Goal: Task Accomplishment & Management: Complete application form

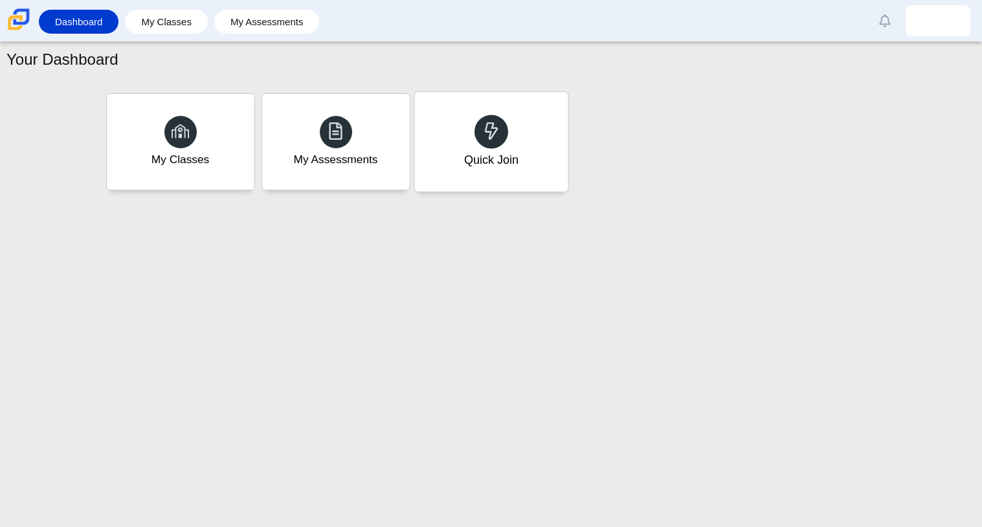
click at [494, 126] on icon at bounding box center [491, 131] width 18 height 18
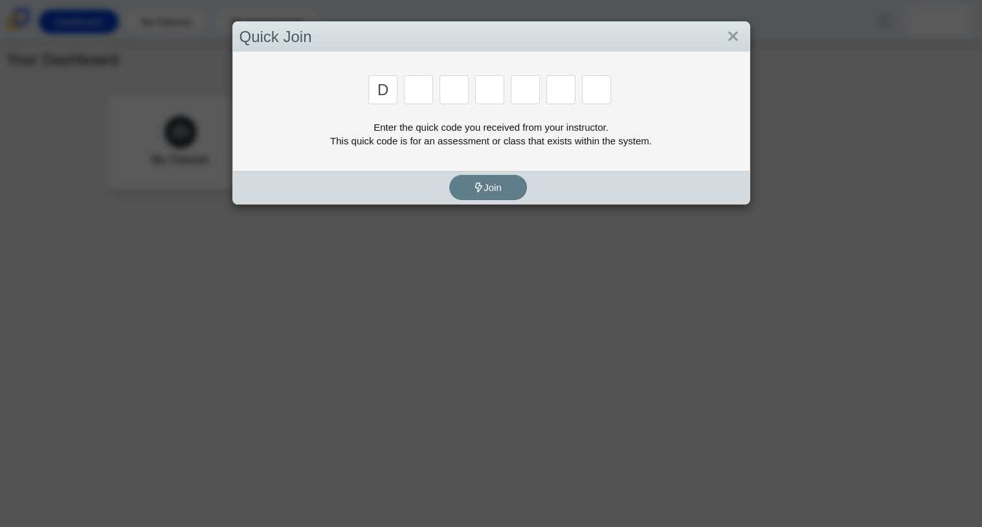
type input "d"
type input "a"
type input "w"
type input "n"
type input "a"
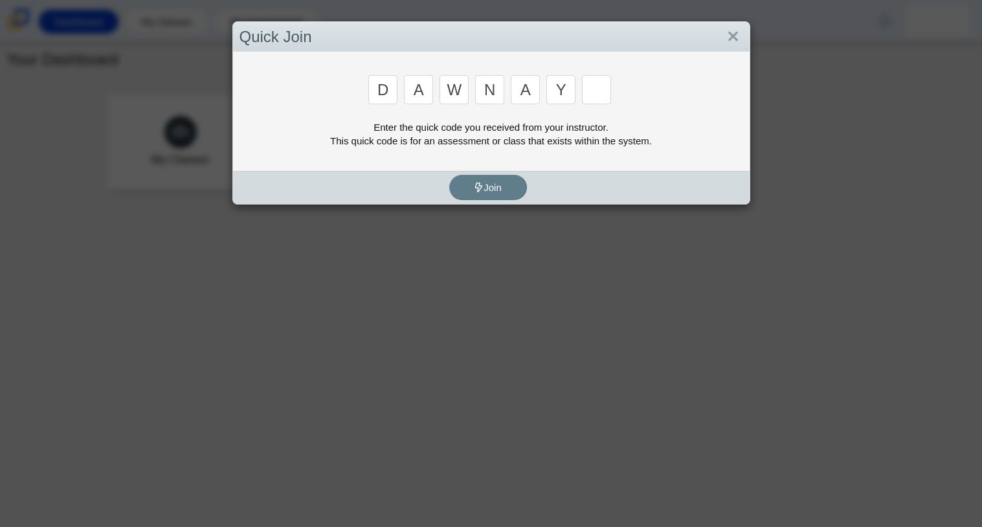
type input "y"
type input "3"
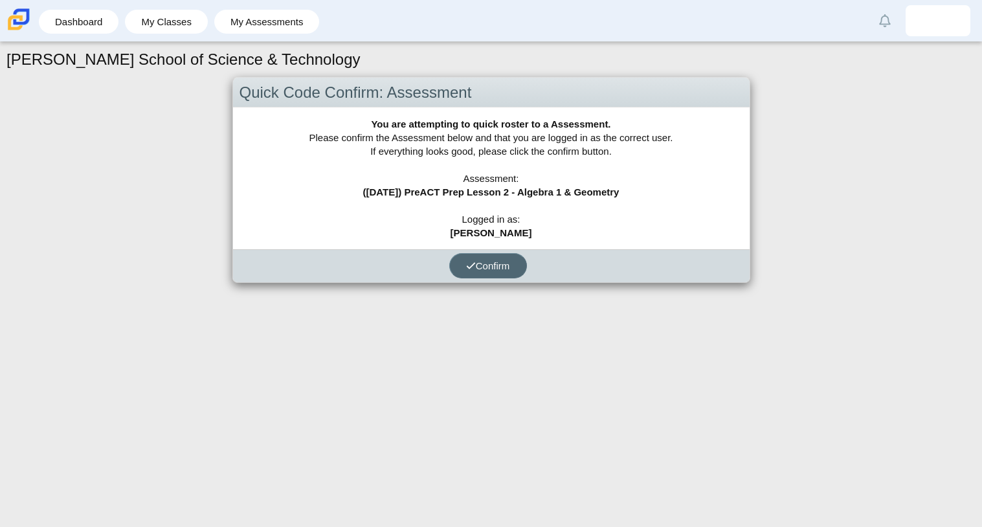
click at [469, 276] on button "Confirm" at bounding box center [488, 265] width 78 height 25
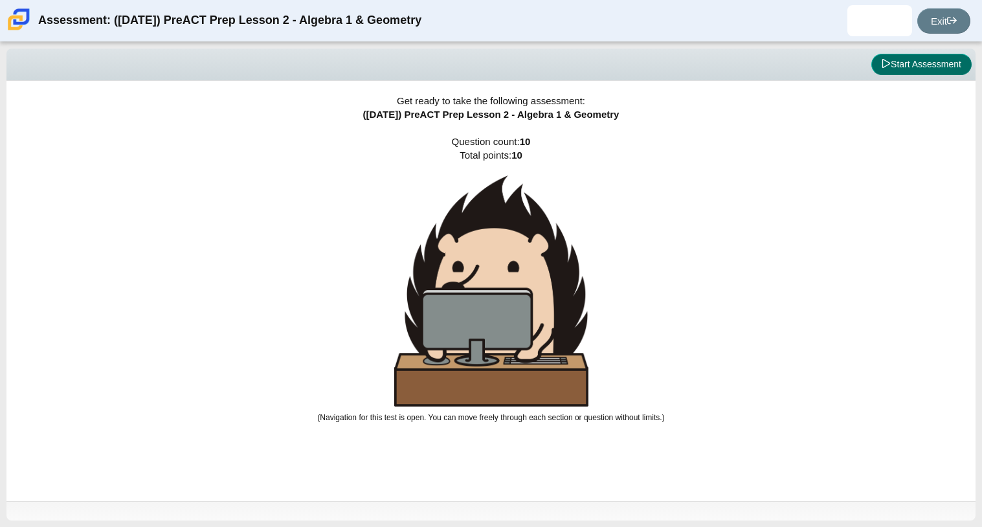
click at [881, 73] on button "Start Assessment" at bounding box center [921, 65] width 100 height 22
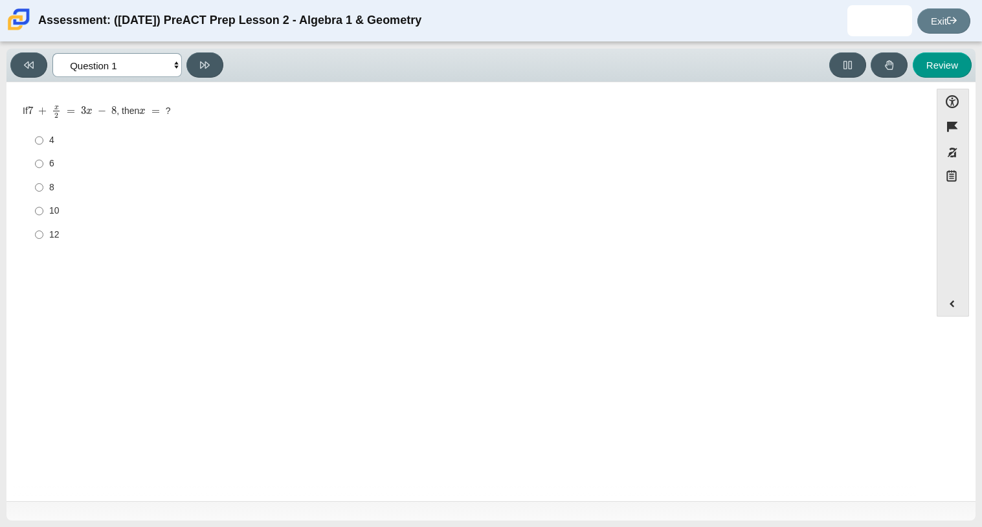
click at [145, 74] on select "Questions Question 1 Question 2 Question 3 Question 4 Question 5 Question 6 Que…" at bounding box center [116, 65] width 129 height 24
click at [52, 53] on select "Questions Question 1 Question 2 Question 3 Question 4 Question 5 Question 6 Que…" at bounding box center [116, 65] width 129 height 24
click at [170, 64] on select "Questions Question 1 Question 2 Question 3 Question 4 Question 5 Question 6 Que…" at bounding box center [116, 65] width 129 height 24
click at [52, 53] on select "Questions Question 1 Question 2 Question 3 Question 4 Question 5 Question 6 Que…" at bounding box center [116, 65] width 129 height 24
click at [157, 65] on select "Questions Question 1 Question 2 Question 3 Question 4 Question 5 Question 6 Que…" at bounding box center [116, 65] width 129 height 24
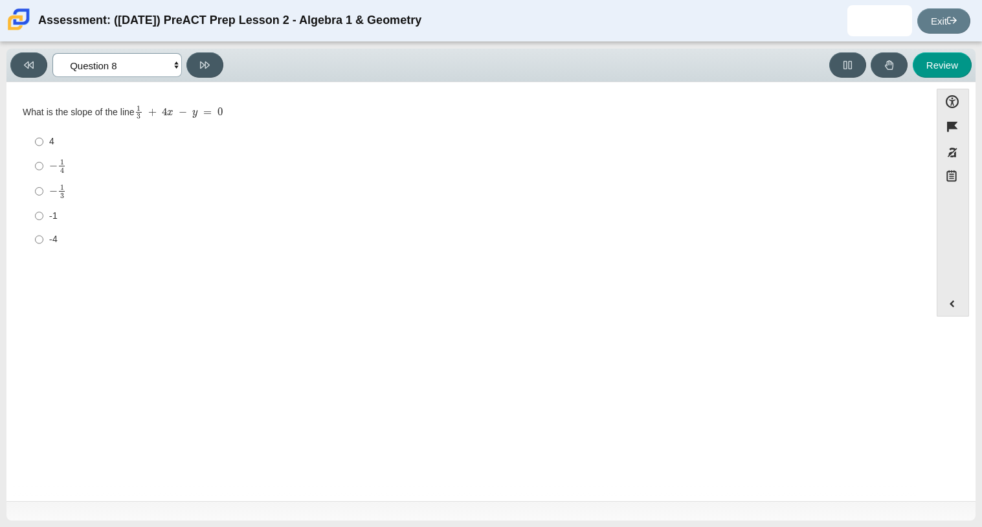
click at [52, 53] on select "Questions Question 1 Question 2 Question 3 Question 4 Question 5 Question 6 Que…" at bounding box center [116, 65] width 129 height 24
click at [151, 80] on div "Viewing Question 8 of 10 in Pacing Mode Questions Question 1 Question 2 Questio…" at bounding box center [490, 66] width 969 height 34
click at [149, 71] on select "Questions Question 1 Question 2 Question 3 Question 4 Question 5 Question 6 Que…" at bounding box center [116, 65] width 129 height 24
click at [52, 53] on select "Questions Question 1 Question 2 Question 3 Question 4 Question 5 Question 6 Que…" at bounding box center [116, 65] width 129 height 24
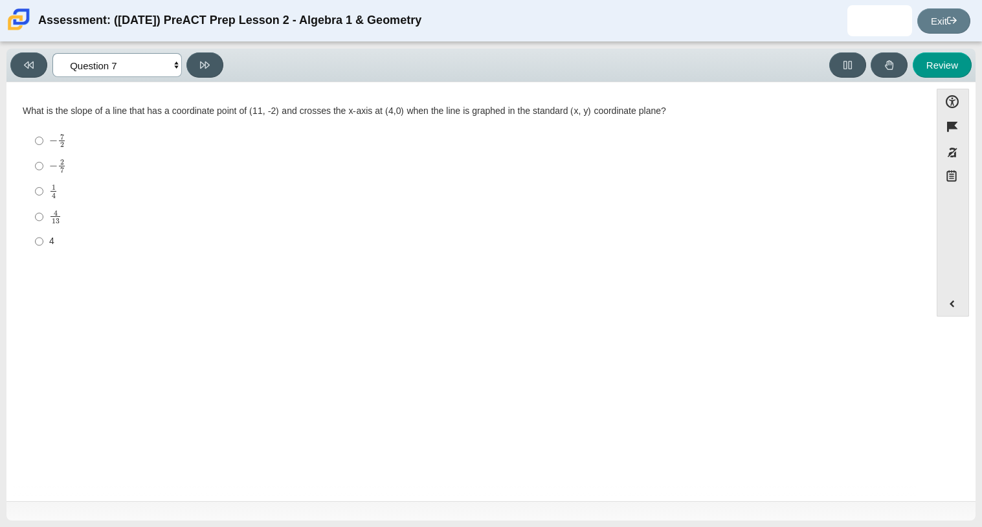
click at [159, 72] on select "Questions Question 1 Question 2 Question 3 Question 4 Question 5 Question 6 Que…" at bounding box center [116, 65] width 129 height 24
click at [52, 53] on select "Questions Question 1 Question 2 Question 3 Question 4 Question 5 Question 6 Que…" at bounding box center [116, 65] width 129 height 24
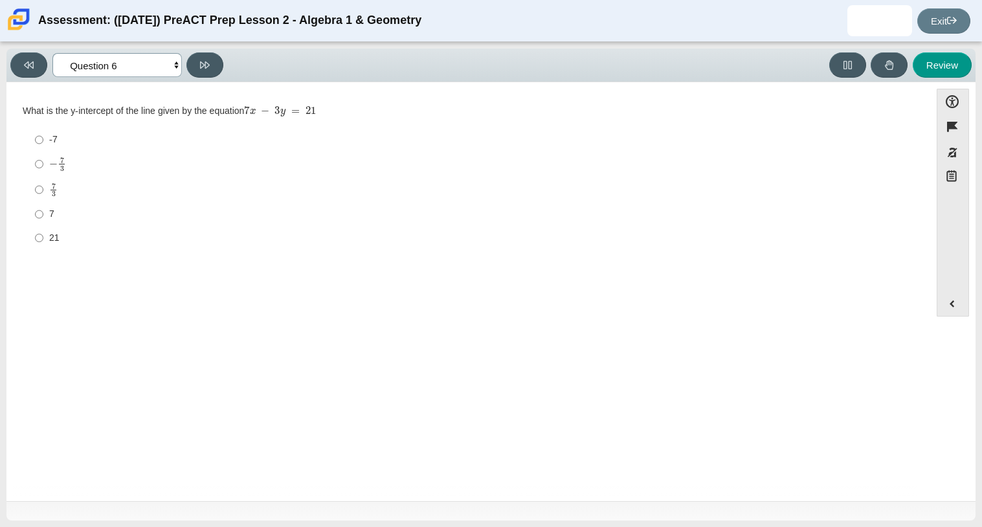
click at [137, 56] on select "Questions Question 1 Question 2 Question 3 Question 4 Question 5 Question 6 Que…" at bounding box center [116, 65] width 129 height 24
click at [52, 53] on select "Questions Question 1 Question 2 Question 3 Question 4 Question 5 Question 6 Que…" at bounding box center [116, 65] width 129 height 24
click at [137, 70] on select "Questions Question 1 Question 2 Question 3 Question 4 Question 5 Question 6 Que…" at bounding box center [116, 65] width 129 height 24
click at [52, 53] on select "Questions Question 1 Question 2 Question 3 Question 4 Question 5 Question 6 Que…" at bounding box center [116, 65] width 129 height 24
click at [155, 59] on select "Questions Question 1 Question 2 Question 3 Question 4 Question 5 Question 6 Que…" at bounding box center [116, 65] width 129 height 24
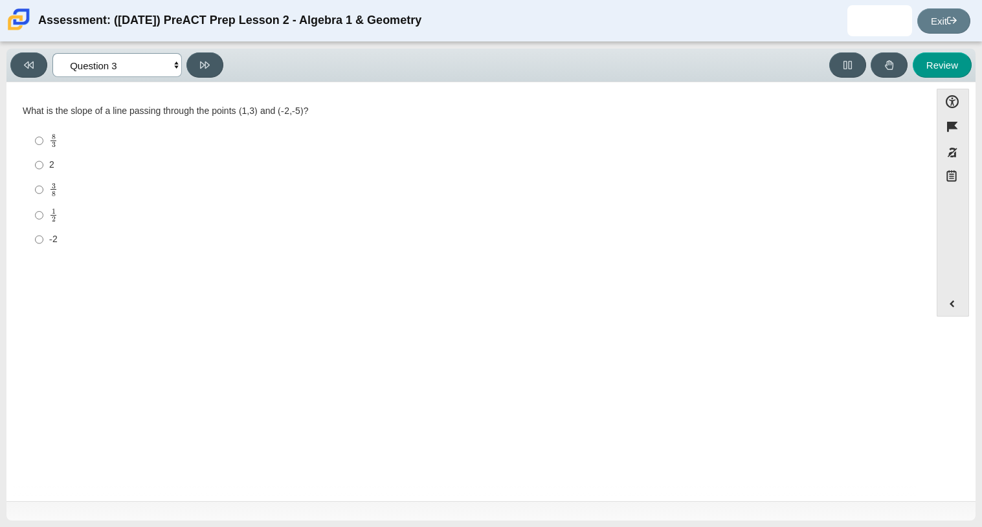
click at [52, 53] on select "Questions Question 1 Question 2 Question 3 Question 4 Question 5 Question 6 Que…" at bounding box center [116, 65] width 129 height 24
click at [159, 69] on select "Questions Question 1 Question 2 Question 3 Question 4 Question 5 Question 6 Que…" at bounding box center [116, 65] width 129 height 24
click at [52, 53] on select "Questions Question 1 Question 2 Question 3 Question 4 Question 5 Question 6 Que…" at bounding box center [116, 65] width 129 height 24
click at [160, 69] on select "Questions Question 1 Question 2 Question 3 Question 4 Question 5 Question 6 Que…" at bounding box center [116, 65] width 129 height 24
click at [52, 53] on select "Questions Question 1 Question 2 Question 3 Question 4 Question 5 Question 6 Que…" at bounding box center [116, 65] width 129 height 24
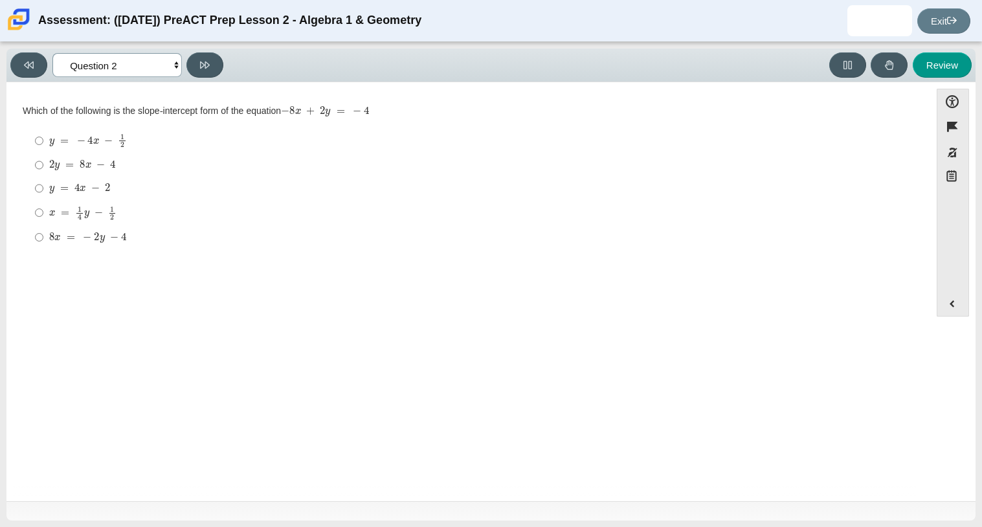
click at [141, 58] on select "Questions Question 1 Question 2 Question 3 Question 4 Question 5 Question 6 Que…" at bounding box center [116, 65] width 129 height 24
click at [52, 53] on select "Questions Question 1 Question 2 Question 3 Question 4 Question 5 Question 6 Que…" at bounding box center [116, 65] width 129 height 24
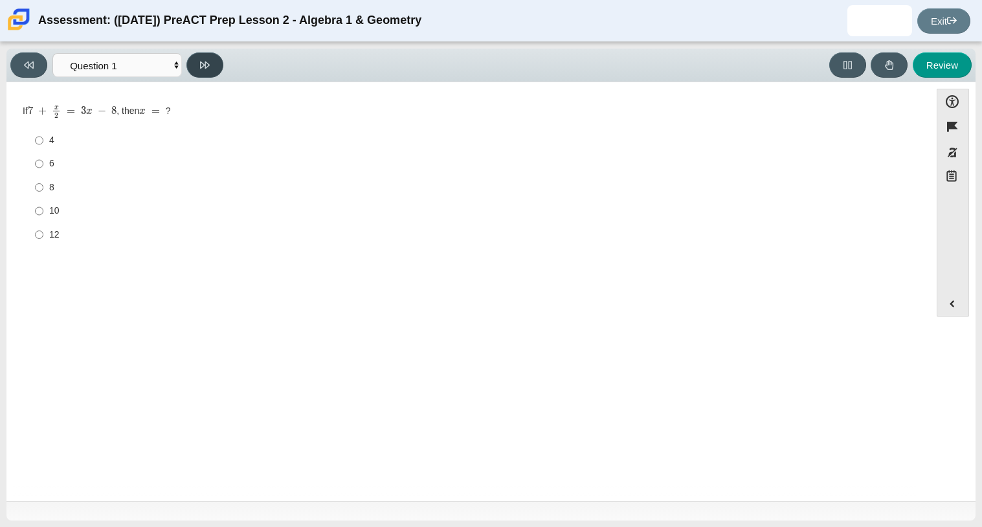
click at [204, 68] on icon at bounding box center [205, 65] width 10 height 10
select select "bbf5d072-3e0b-44c4-9a12-6e7c9033f65b"
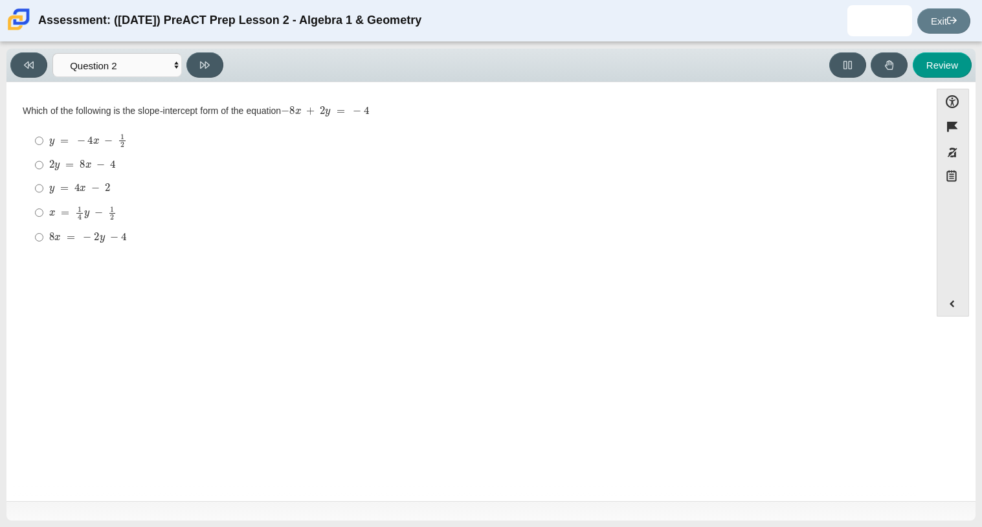
click at [104, 191] on mjx-c "Assessment items" at bounding box center [103, 191] width 3 height 0
click at [43, 193] on input "y = 4 x − 2 y = 4 x − 2" at bounding box center [39, 188] width 8 height 23
radio input "true"
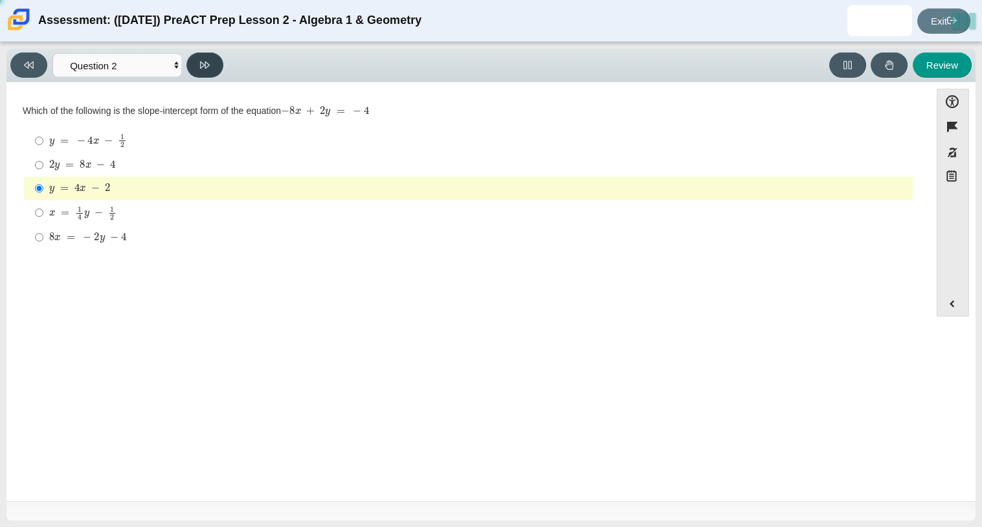
click at [210, 61] on button at bounding box center [204, 64] width 37 height 25
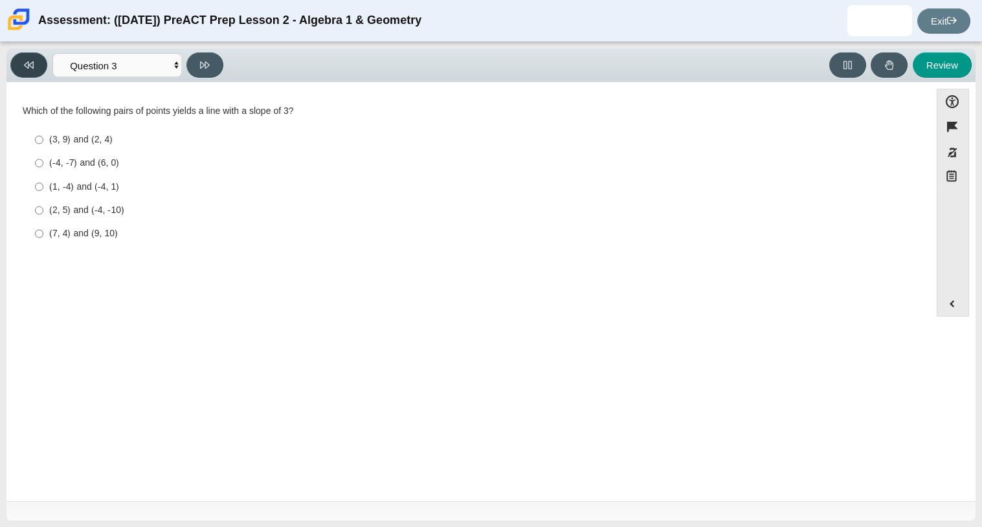
click at [17, 60] on button at bounding box center [28, 64] width 37 height 25
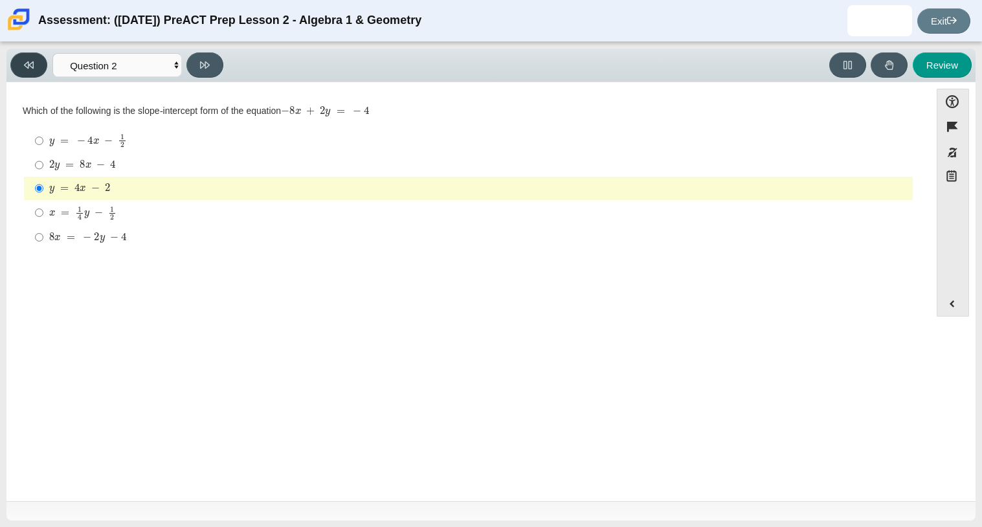
click at [21, 60] on button at bounding box center [28, 64] width 37 height 25
select select "489dcffd-4e6a-49cf-a9d6-ad1d4a911a4e"
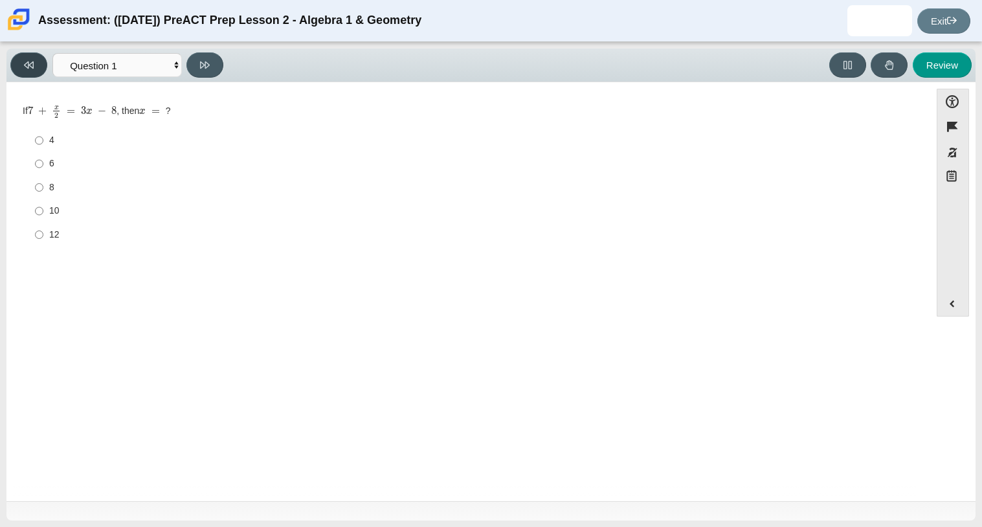
click at [28, 66] on icon at bounding box center [29, 64] width 10 height 7
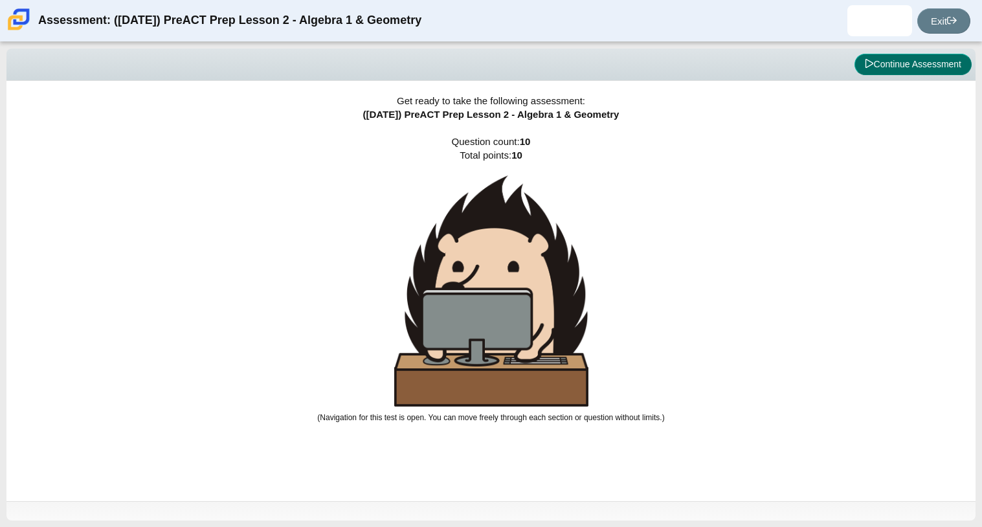
click at [937, 58] on button "Continue Assessment" at bounding box center [912, 65] width 117 height 22
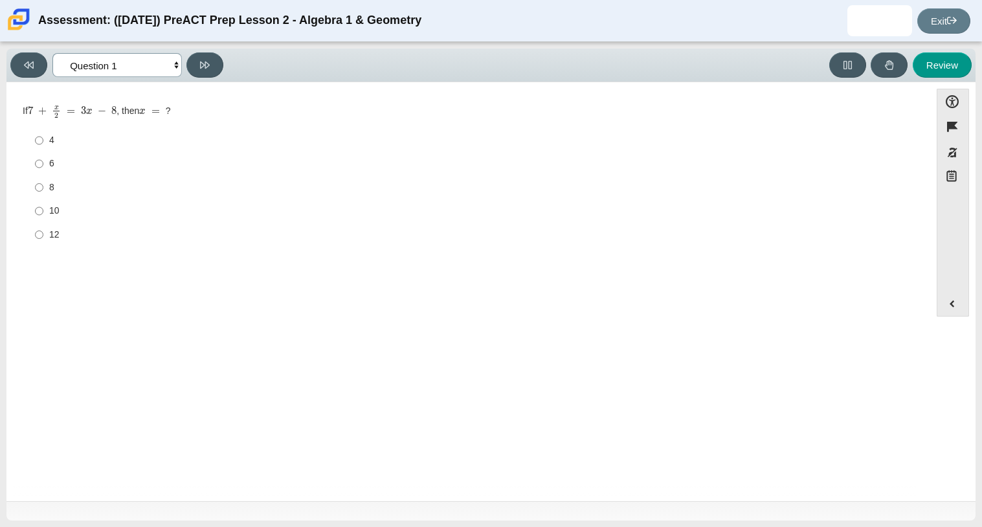
click at [157, 61] on select "Questions Question 1 Question 2 Question 3 Question 4 Question 5 Question 6 Que…" at bounding box center [116, 65] width 129 height 24
click at [52, 53] on select "Questions Question 1 Question 2 Question 3 Question 4 Question 5 Question 6 Que…" at bounding box center [116, 65] width 129 height 24
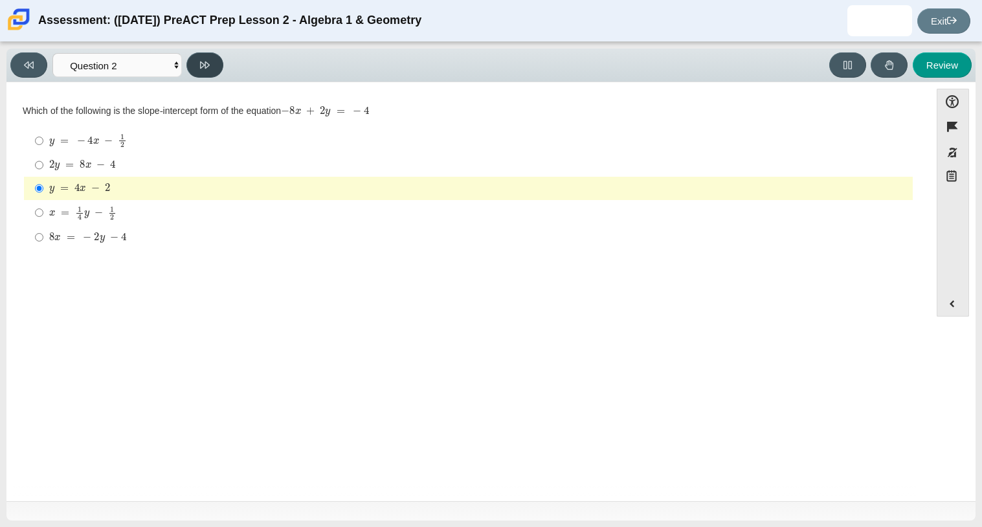
click at [213, 69] on button at bounding box center [204, 64] width 37 height 25
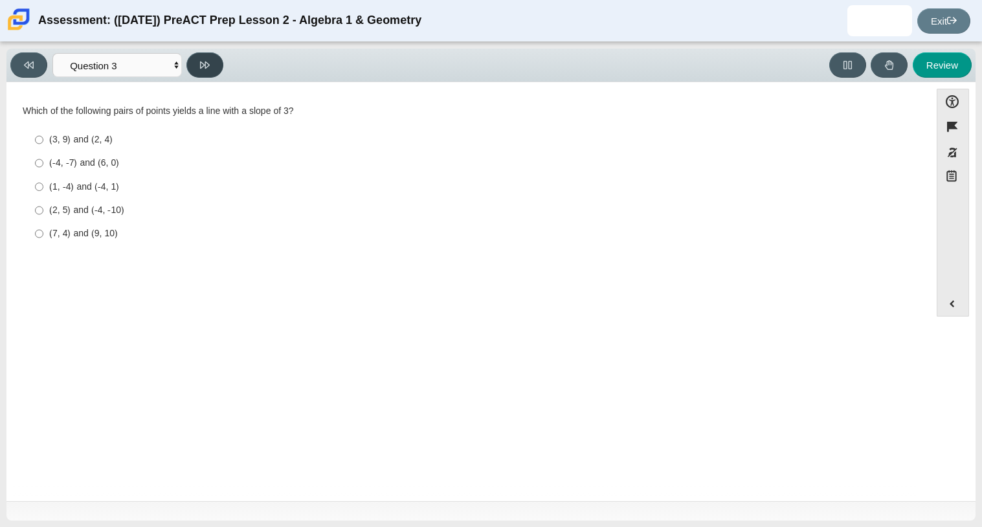
click at [213, 69] on button at bounding box center [204, 64] width 37 height 25
select select "ed62e223-81bd-4cbf-ab48-ab975844bd1f"
click at [60, 137] on div "8 3" at bounding box center [478, 140] width 858 height 15
click at [43, 137] on input "8 3 8 thirds" at bounding box center [39, 140] width 8 height 25
radio input "true"
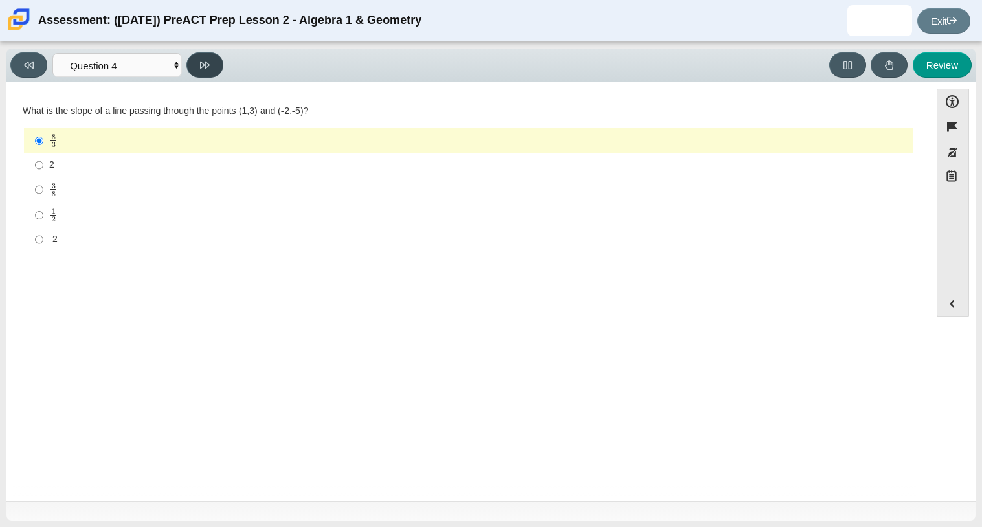
click at [204, 71] on button at bounding box center [204, 64] width 37 height 25
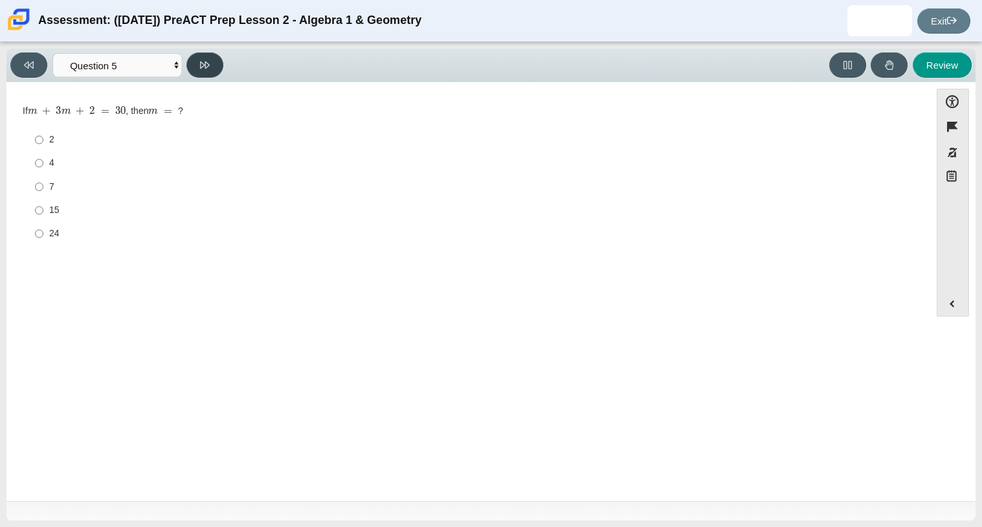
click at [204, 71] on button at bounding box center [204, 64] width 37 height 25
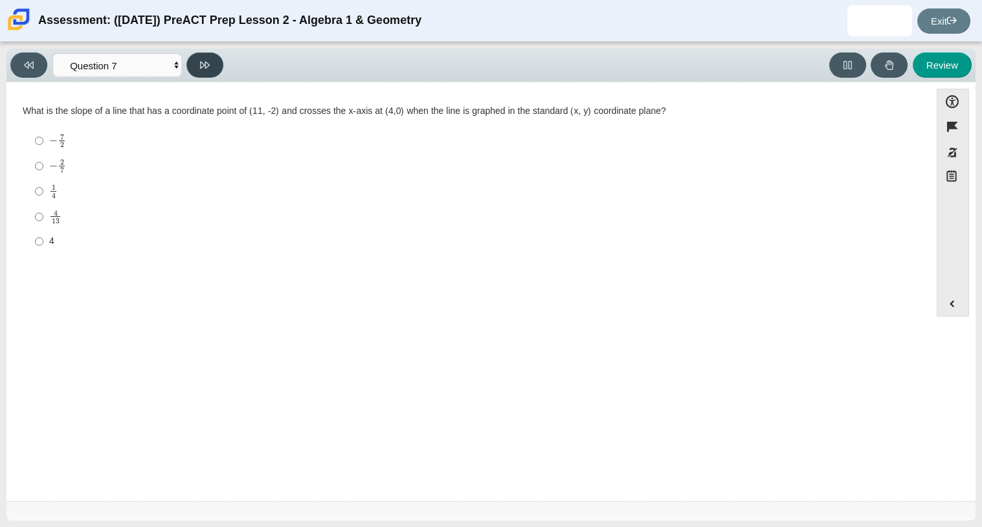
click at [204, 71] on button at bounding box center [204, 64] width 37 height 25
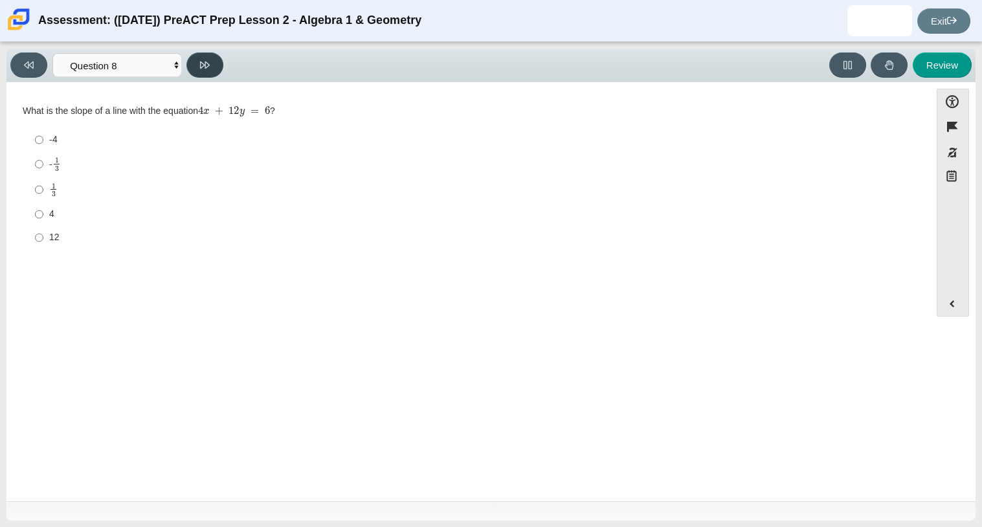
click at [204, 71] on button at bounding box center [204, 64] width 37 height 25
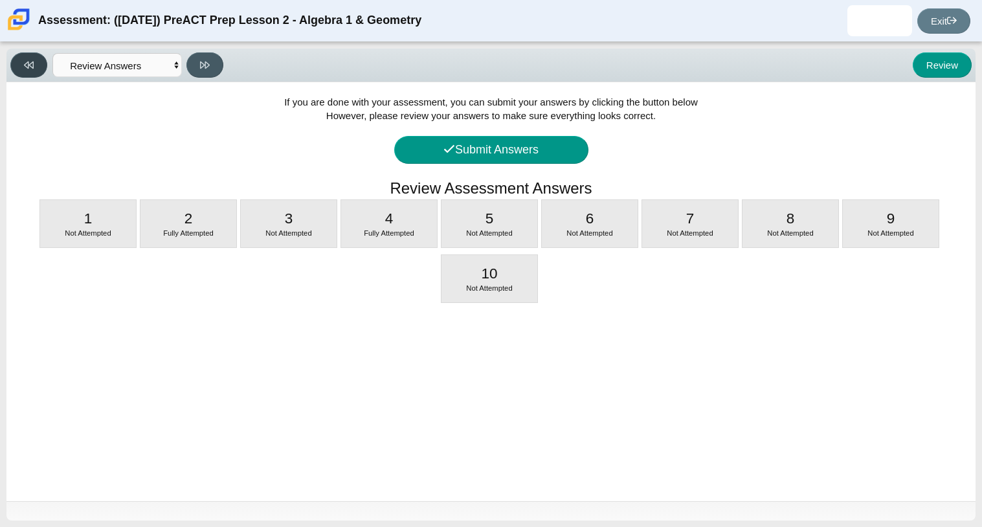
click at [33, 64] on icon at bounding box center [29, 64] width 10 height 7
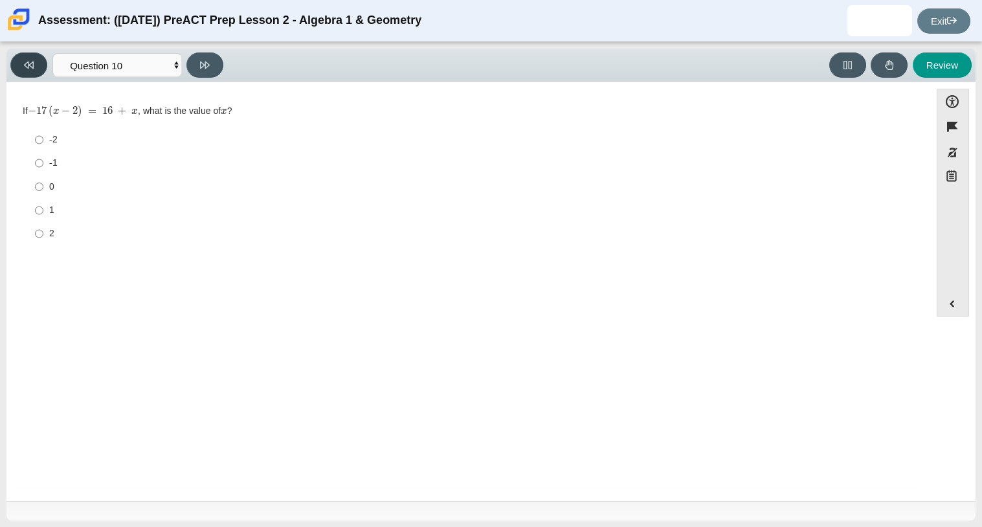
click at [33, 64] on icon at bounding box center [29, 64] width 10 height 7
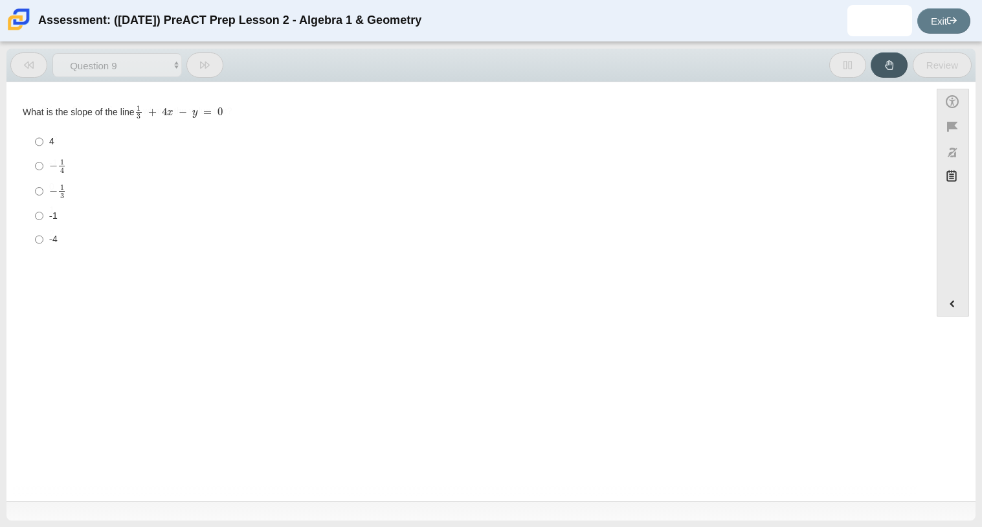
click at [33, 64] on icon at bounding box center [29, 64] width 10 height 7
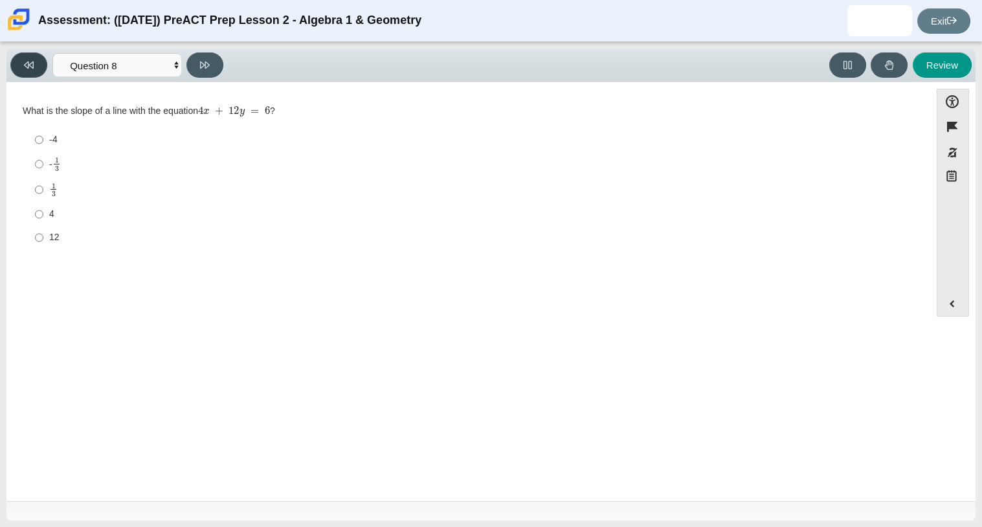
click at [33, 64] on icon at bounding box center [29, 64] width 10 height 7
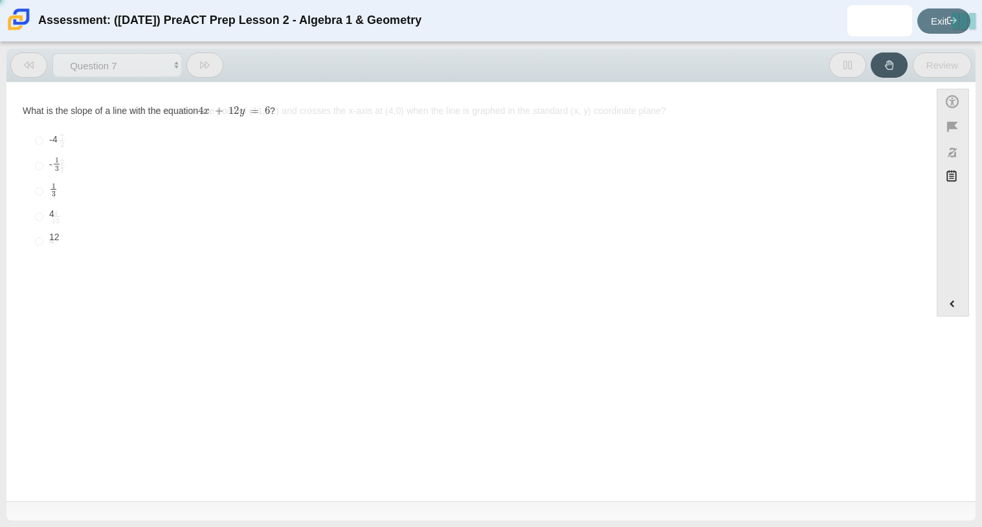
click at [33, 64] on icon at bounding box center [29, 64] width 10 height 7
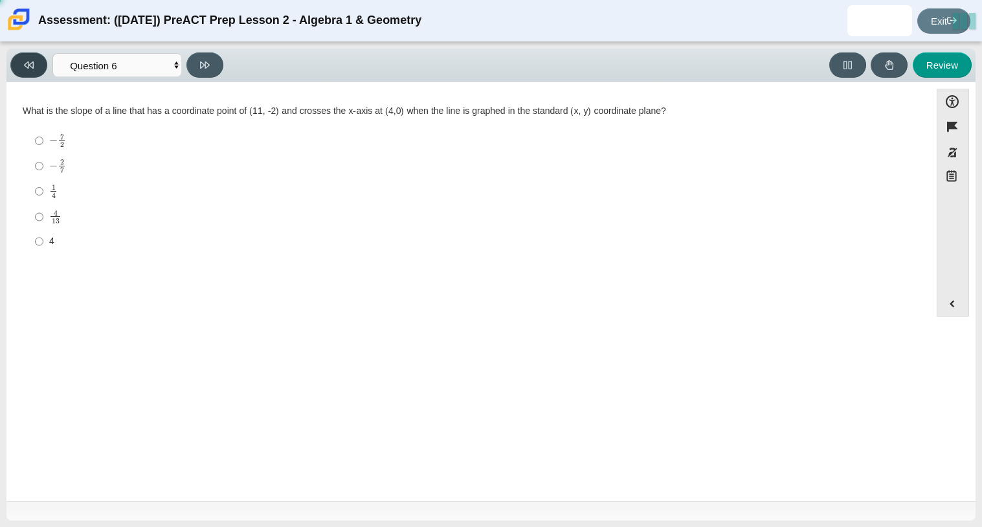
click at [33, 64] on icon at bounding box center [29, 64] width 10 height 7
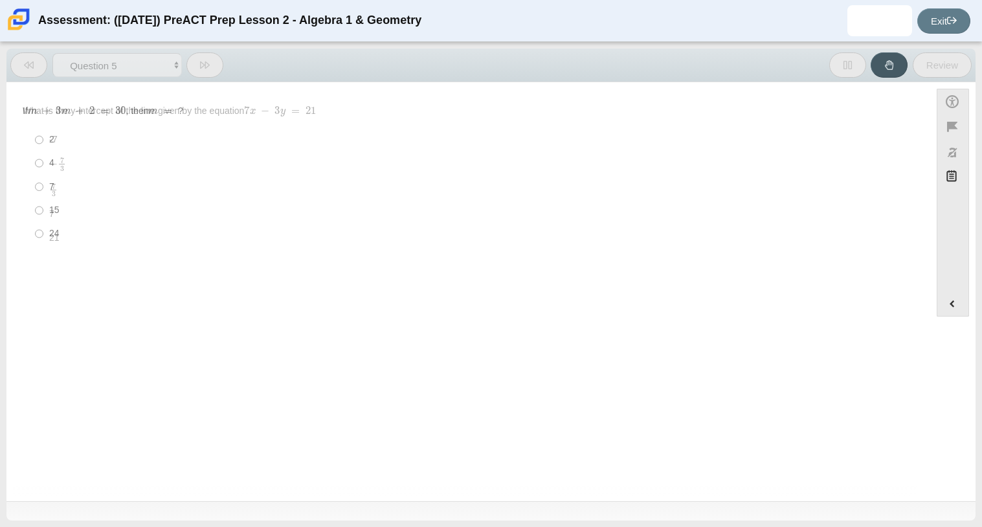
click at [33, 64] on icon at bounding box center [29, 64] width 10 height 7
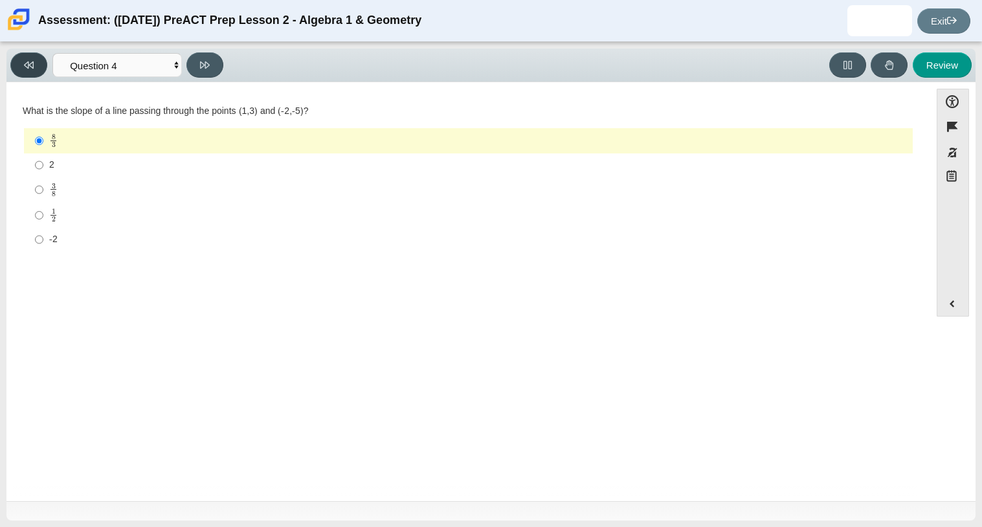
click at [33, 64] on icon at bounding box center [29, 64] width 10 height 7
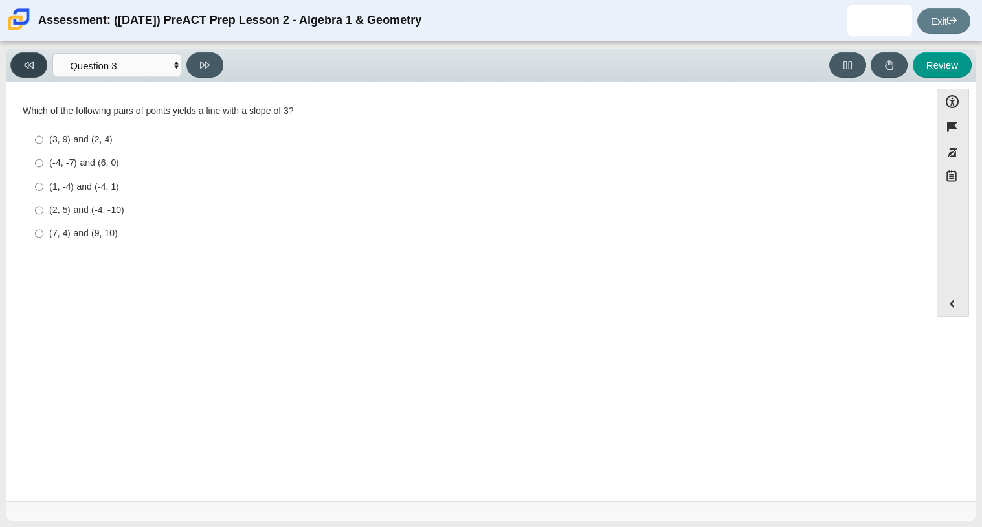
click at [33, 64] on icon at bounding box center [29, 64] width 10 height 7
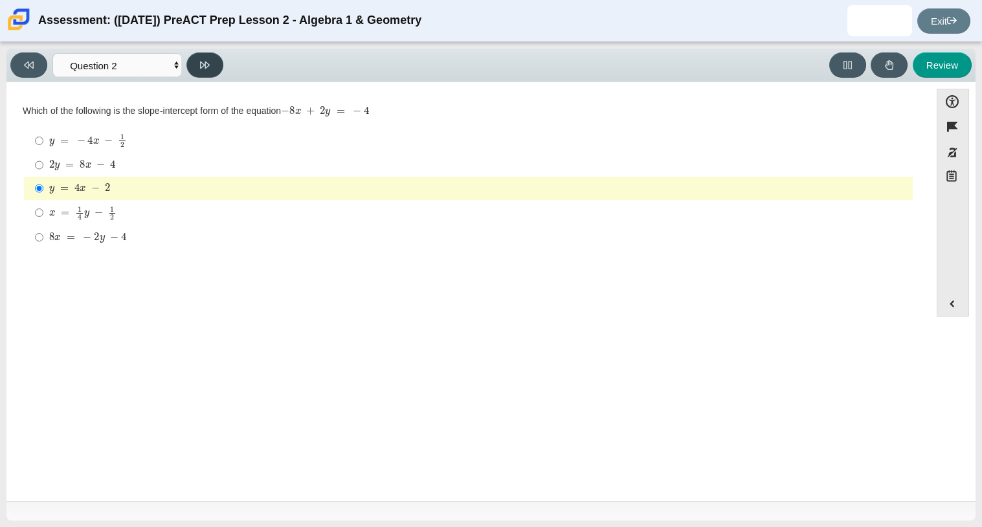
click at [195, 60] on button at bounding box center [204, 64] width 37 height 25
select select "97f4f5fa-a52e-4fed-af51-565bfcdf47cb"
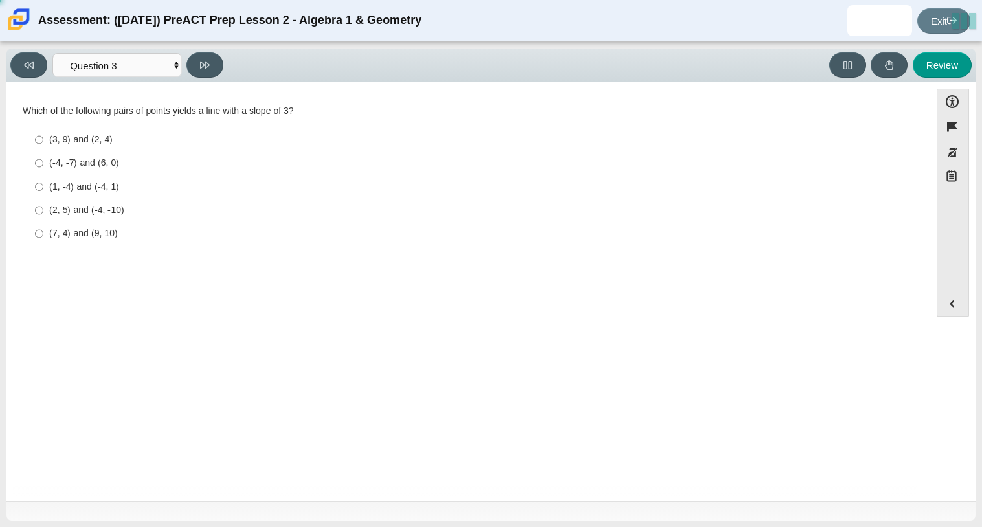
click at [115, 232] on div "(7, 4) and (9, 10)" at bounding box center [478, 233] width 858 height 13
click at [43, 232] on input "(7, 4) and (9, 10) (7, 4) and (9, 10)" at bounding box center [39, 233] width 8 height 23
radio input "true"
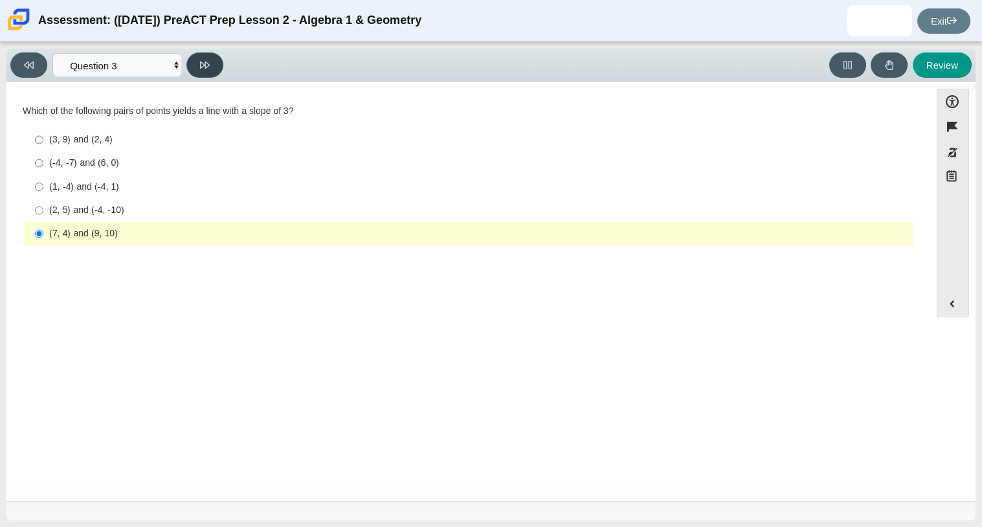
click at [205, 58] on button at bounding box center [204, 64] width 37 height 25
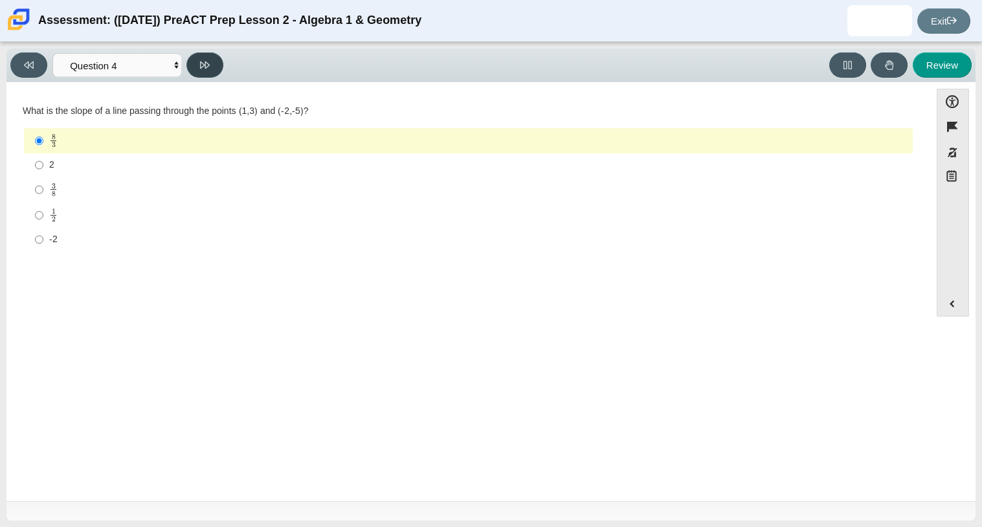
click at [203, 61] on icon at bounding box center [205, 65] width 10 height 10
select select "89427bb7-e313-4f00-988f-8b8255897029"
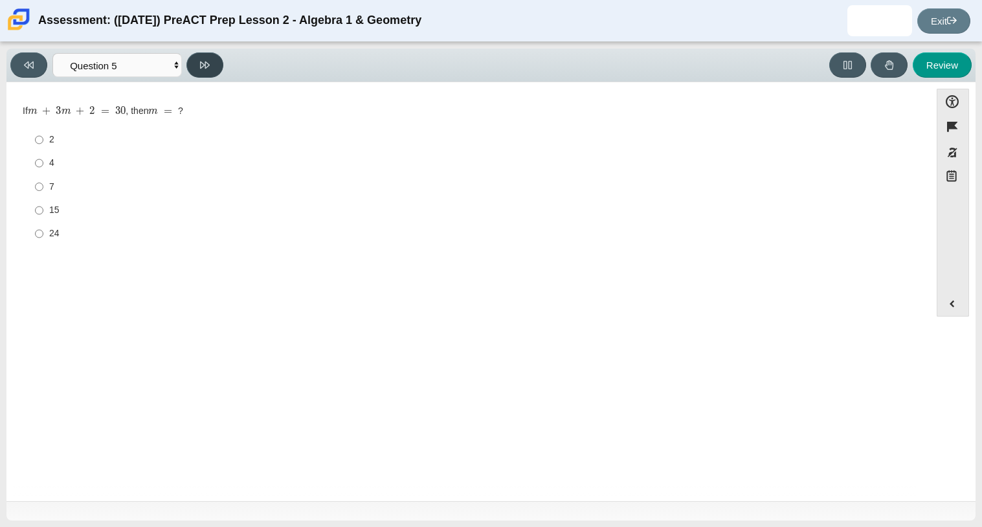
drag, startPoint x: 203, startPoint y: 61, endPoint x: 221, endPoint y: 146, distance: 86.5
click at [221, 146] on div "Viewing Question 5 of 10 in Pacing Mode Questions Question 1 Question 2 Questio…" at bounding box center [490, 285] width 969 height 472
click at [52, 192] on div "7" at bounding box center [478, 187] width 858 height 13
click at [43, 192] on input "7 7" at bounding box center [39, 186] width 8 height 23
radio input "true"
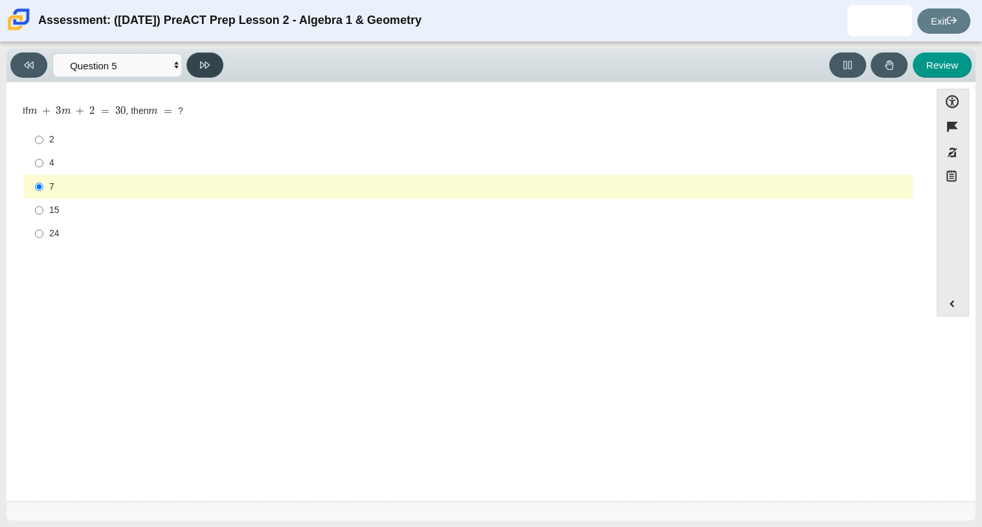
click at [212, 67] on button at bounding box center [204, 64] width 37 height 25
select select "ce81fe10-bf29-4b5e-8bd7-4f47f2fed4d8"
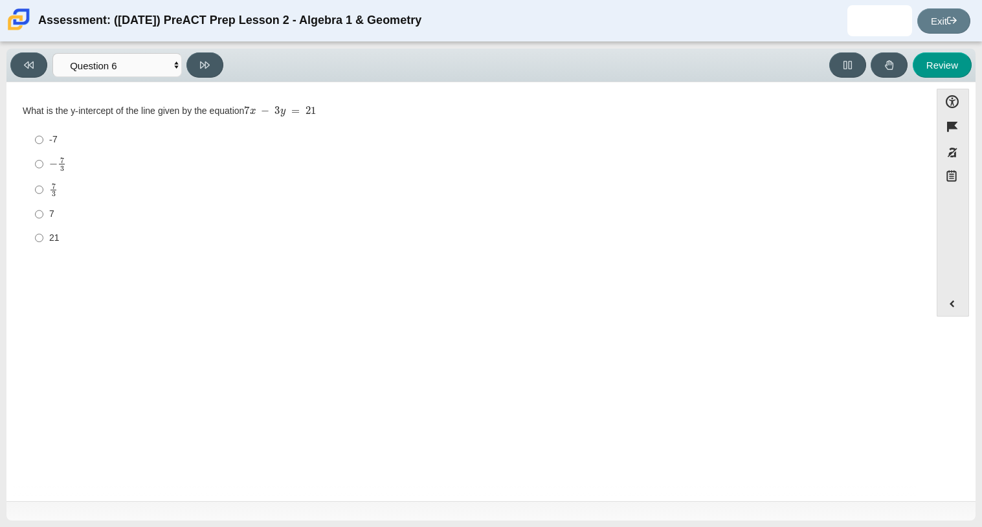
click at [57, 138] on div "-7" at bounding box center [478, 139] width 858 height 13
click at [43, 138] on input "-7 -7" at bounding box center [39, 139] width 8 height 23
radio input "true"
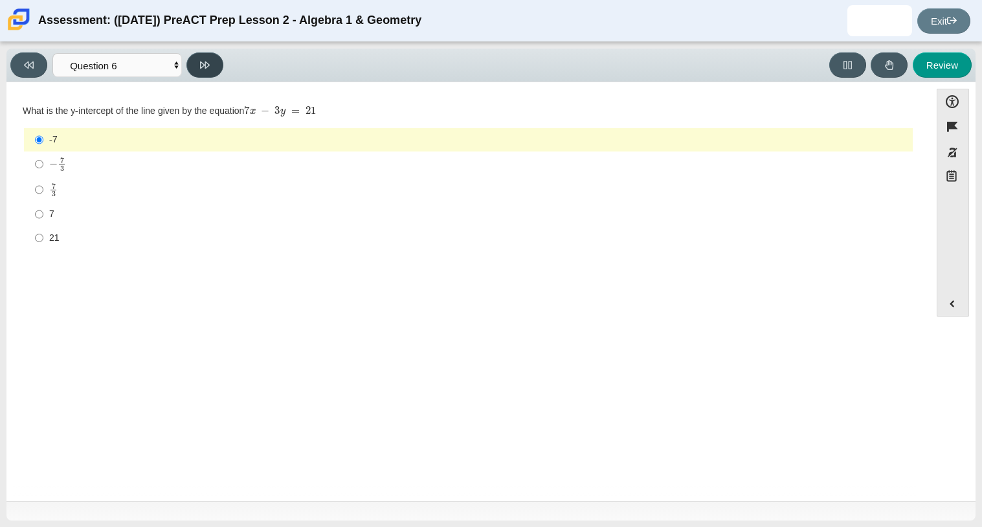
click at [212, 59] on button at bounding box center [204, 64] width 37 height 25
select select "14773eaf-2ca1-47ae-afe7-a624a56f34b3"
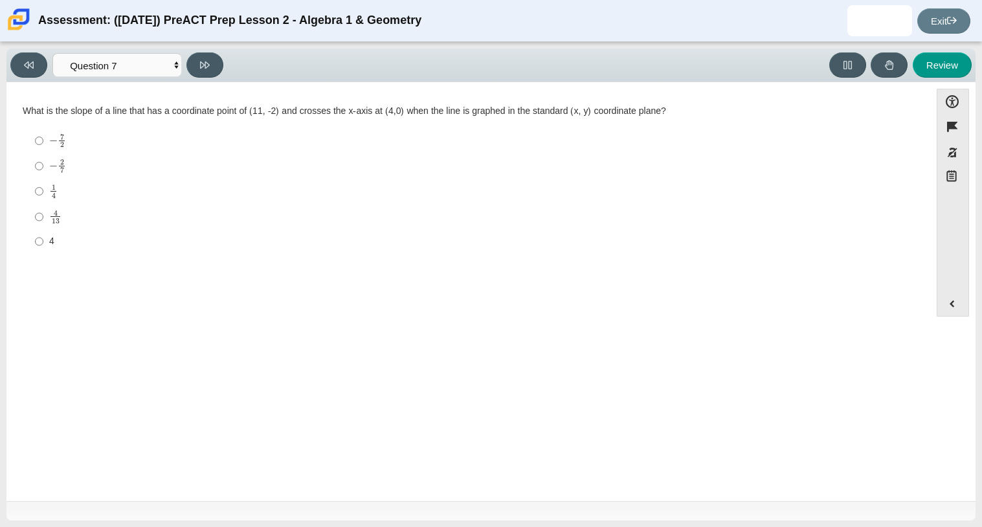
click at [63, 169] on mjx-frac "Assessment items" at bounding box center [62, 166] width 8 height 14
click at [43, 169] on input "− 2 7 negative 2 sevenths" at bounding box center [39, 165] width 8 height 25
radio input "true"
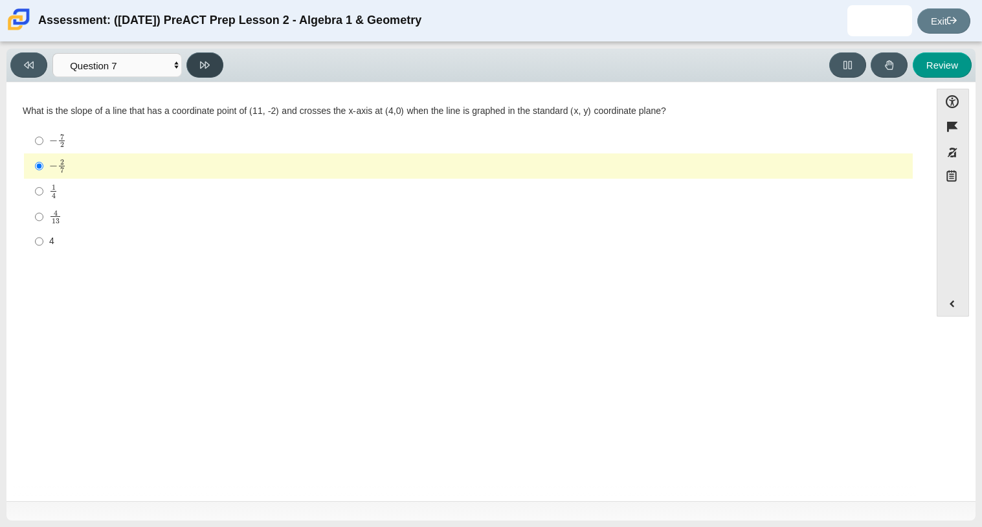
click at [215, 60] on button at bounding box center [204, 64] width 37 height 25
select select "210571de-36a6-4d8e-a361-ceff8ef801dc"
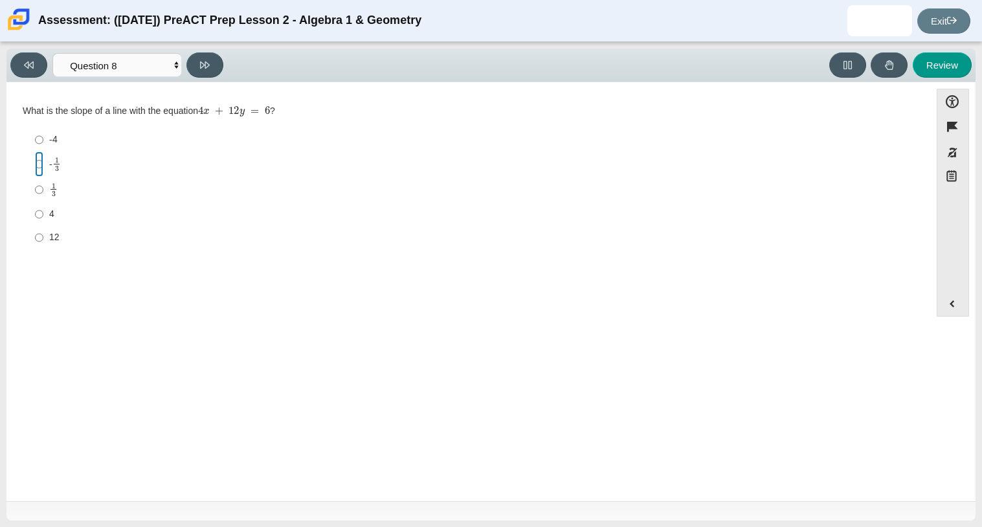
click at [40, 155] on input "- 1 3 -1 third" at bounding box center [39, 163] width 8 height 25
radio input "true"
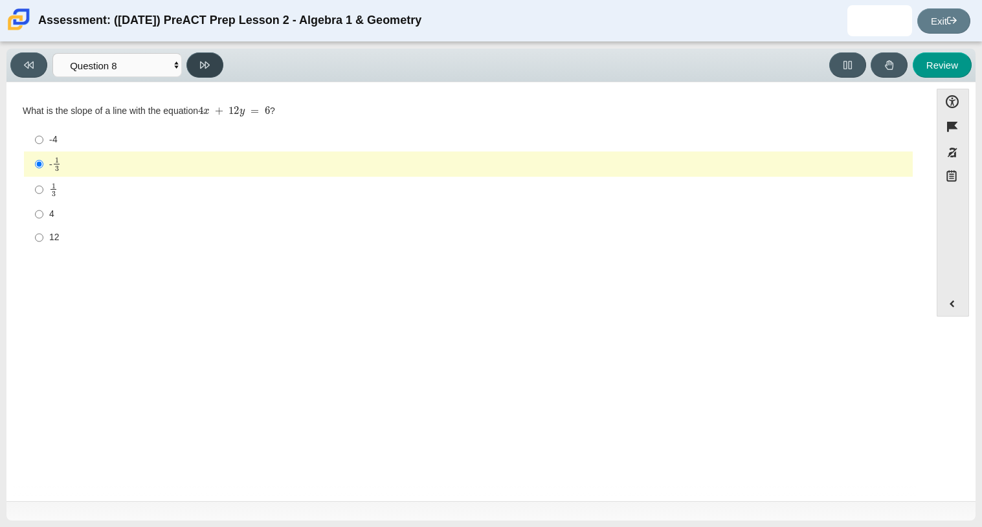
click at [202, 65] on icon at bounding box center [205, 64] width 10 height 7
select select "ec95ace6-bebc-42b8-9428-40567494d4da"
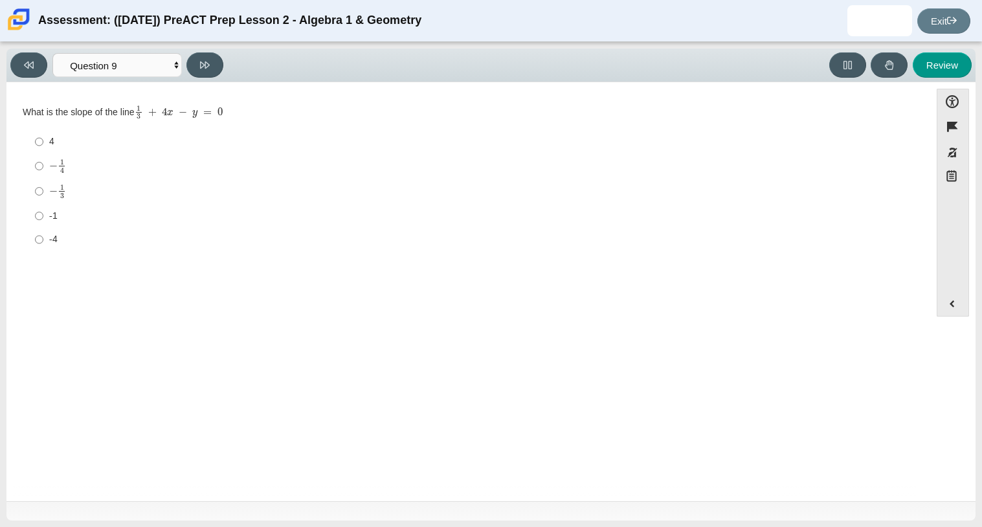
click at [47, 142] on label "4 4" at bounding box center [469, 141] width 886 height 23
click at [43, 142] on input "4 4" at bounding box center [39, 141] width 8 height 23
radio input "true"
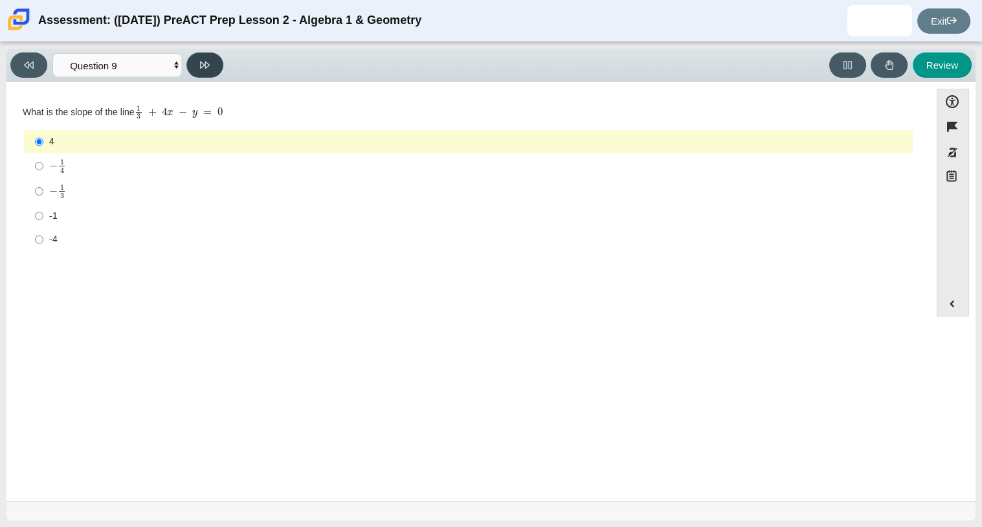
click at [202, 57] on button at bounding box center [204, 64] width 37 height 25
select select "96b71634-eacb-4f7e-8aef-411727d9bcba"
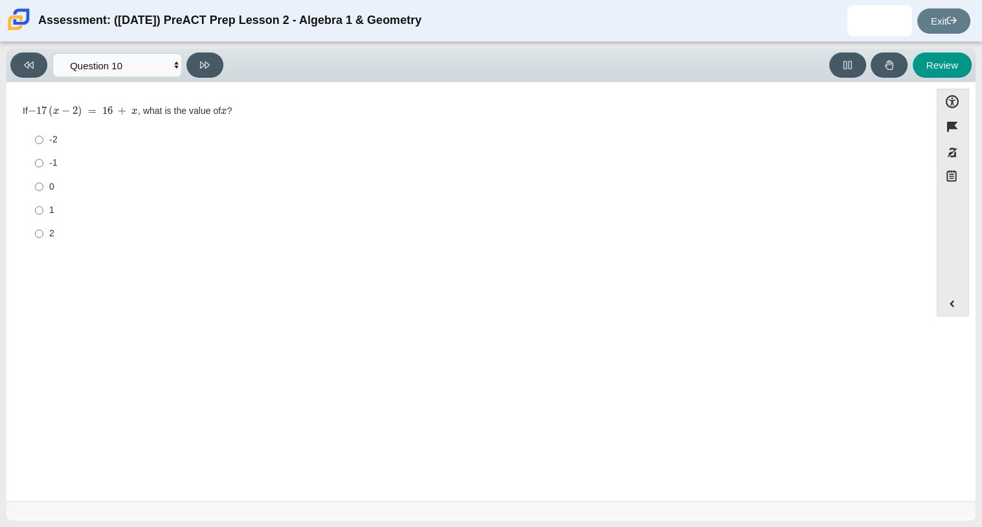
click at [45, 159] on label "-1 -1" at bounding box center [469, 162] width 886 height 23
click at [43, 159] on input "-1 -1" at bounding box center [39, 162] width 8 height 23
radio input "true"
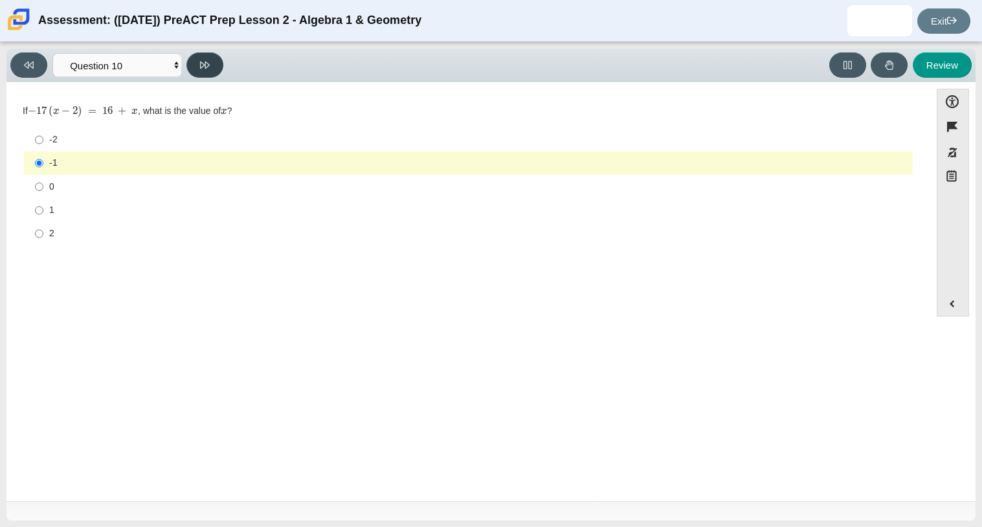
click at [202, 65] on icon at bounding box center [205, 64] width 10 height 7
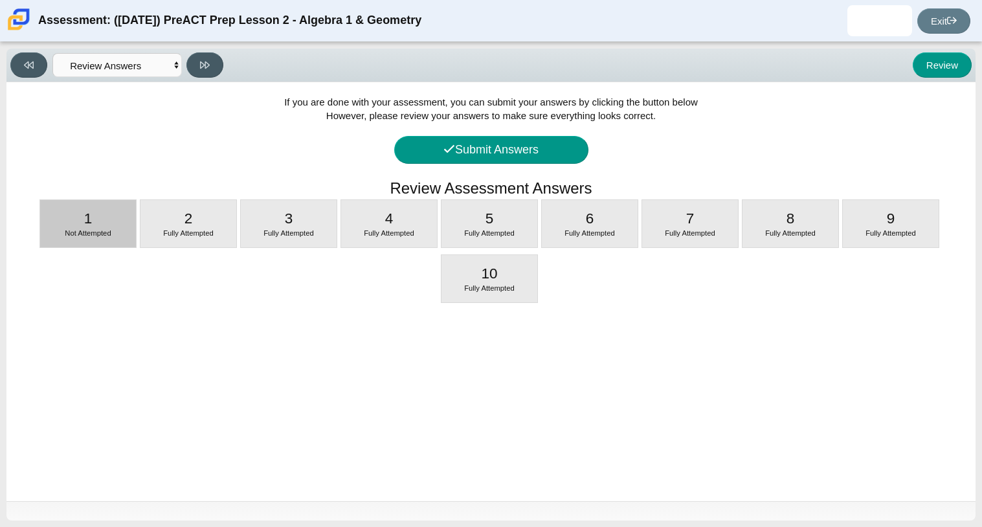
click at [105, 223] on div "1 Not Attempted" at bounding box center [88, 223] width 96 height 47
select select "489dcffd-4e6a-49cf-a9d6-ad1d4a911a4e"
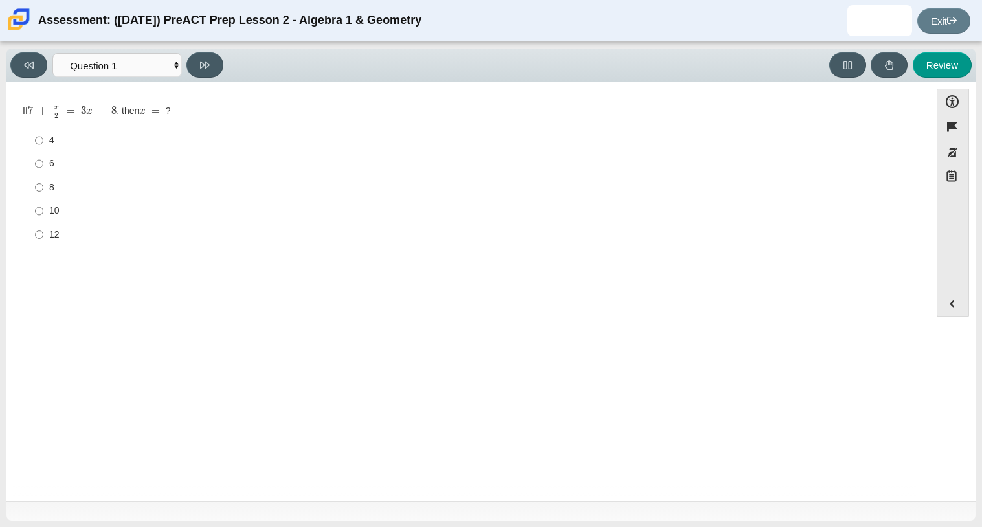
click at [55, 168] on div "6" at bounding box center [478, 163] width 858 height 13
click at [43, 168] on input "6 6" at bounding box center [39, 163] width 8 height 23
radio input "true"
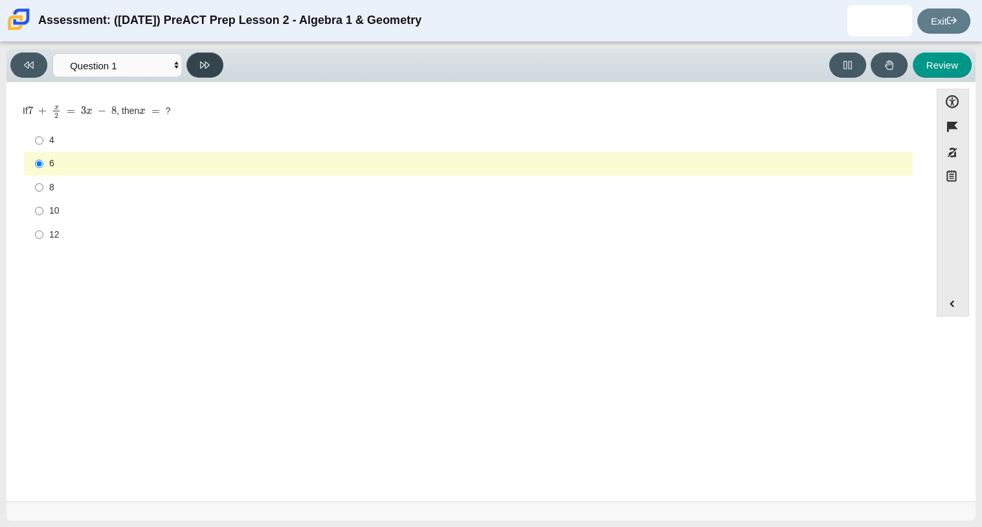
click at [197, 60] on button at bounding box center [204, 64] width 37 height 25
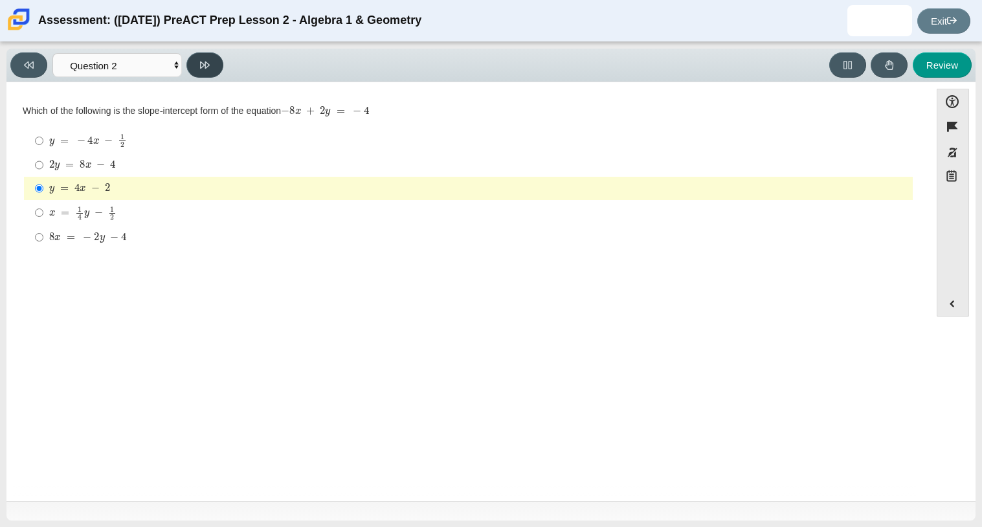
click at [197, 60] on button at bounding box center [204, 64] width 37 height 25
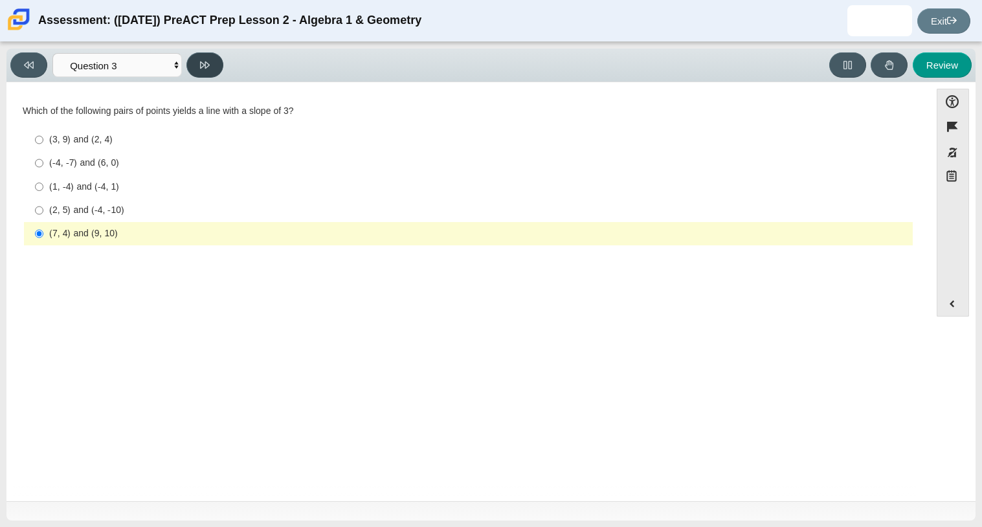
click at [197, 60] on button at bounding box center [204, 64] width 37 height 25
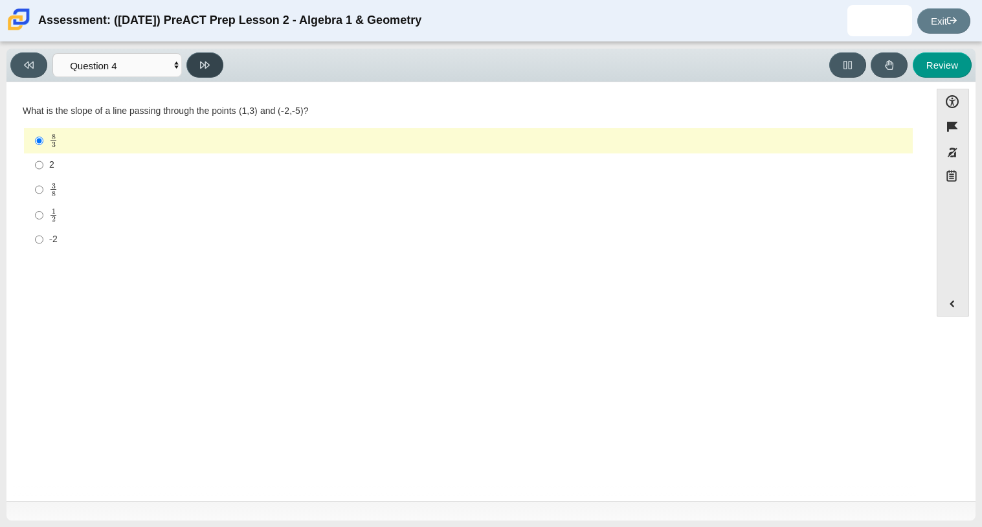
click at [197, 60] on button at bounding box center [204, 64] width 37 height 25
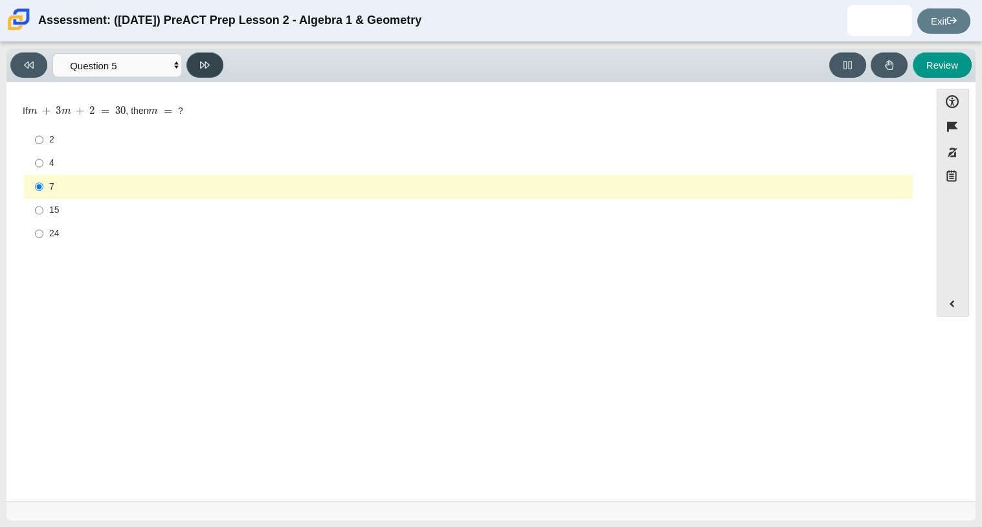
click at [197, 60] on button at bounding box center [204, 64] width 37 height 25
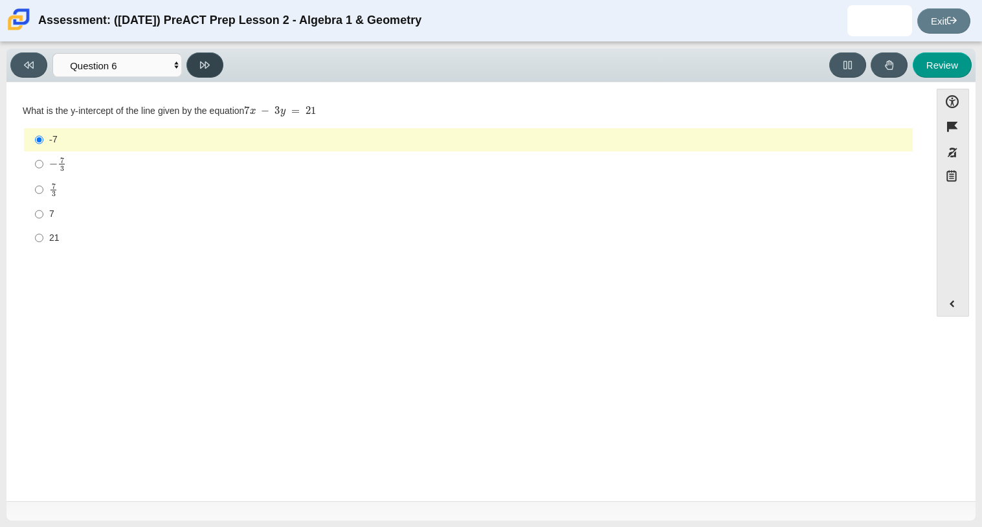
click at [197, 60] on button at bounding box center [204, 64] width 37 height 25
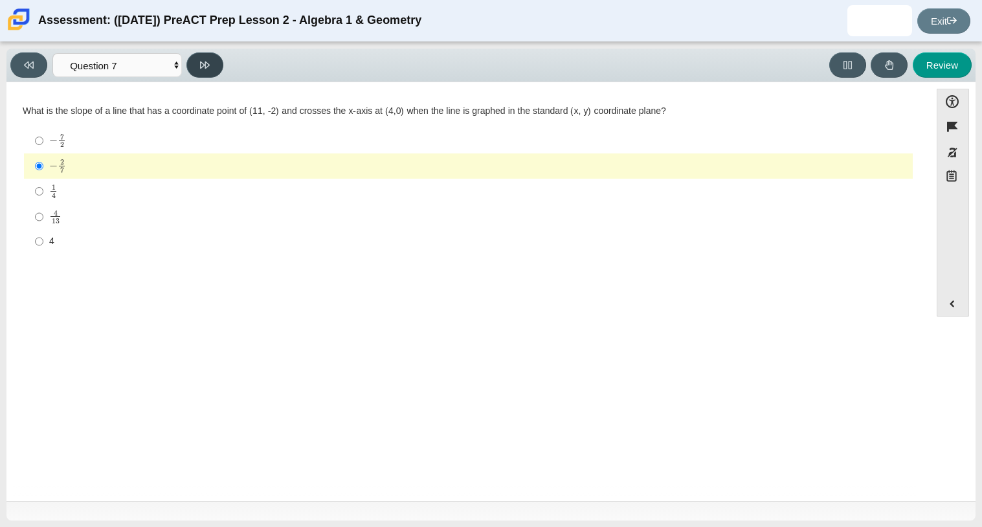
click at [197, 60] on button at bounding box center [204, 64] width 37 height 25
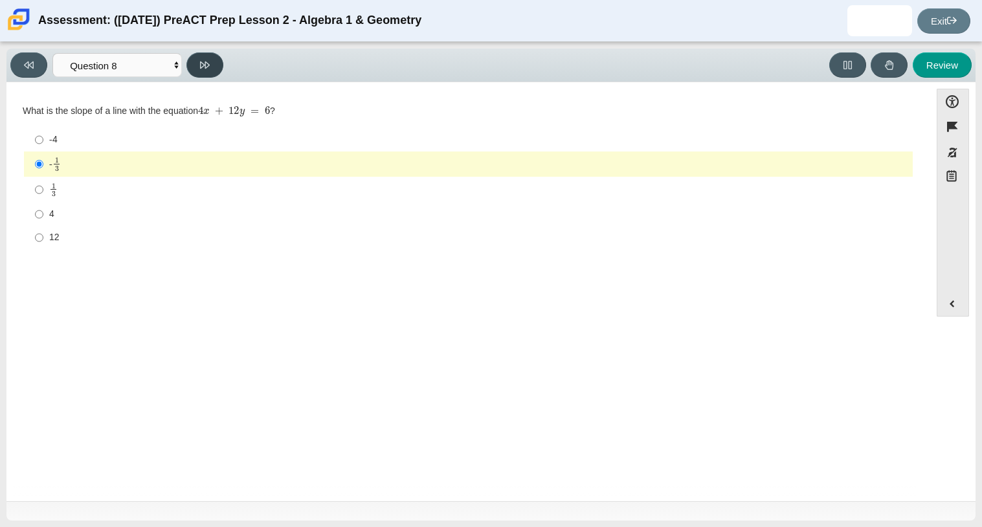
click at [197, 60] on button at bounding box center [204, 64] width 37 height 25
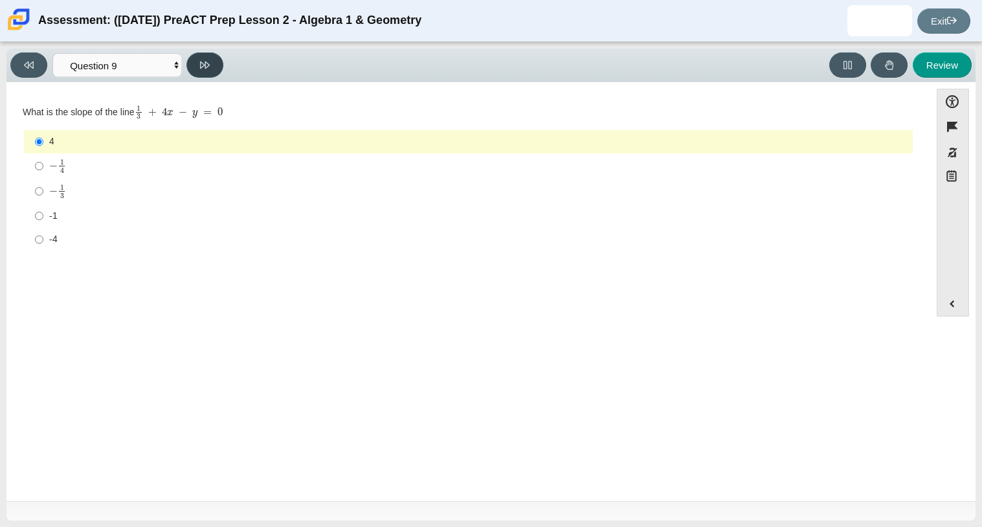
click at [197, 60] on button at bounding box center [204, 64] width 37 height 25
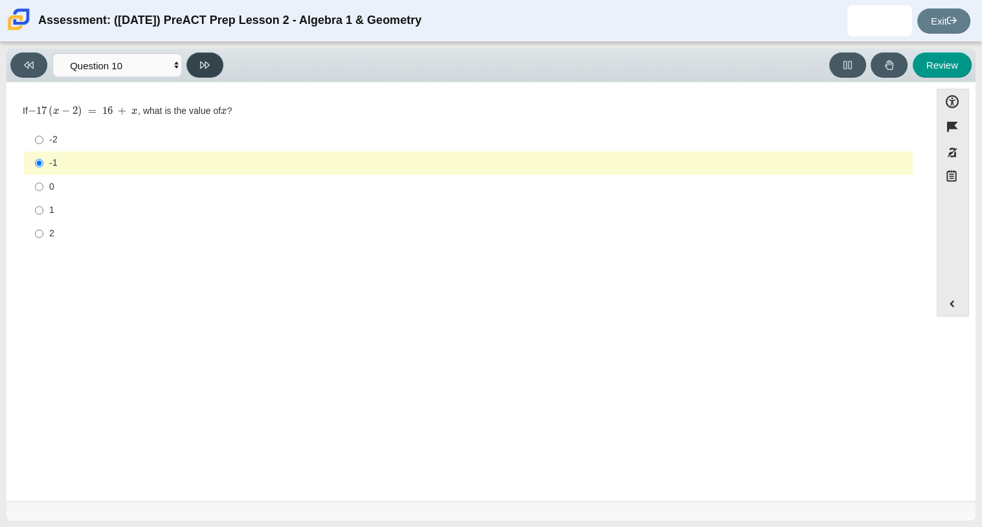
click at [197, 60] on button at bounding box center [204, 64] width 37 height 25
select select "review"
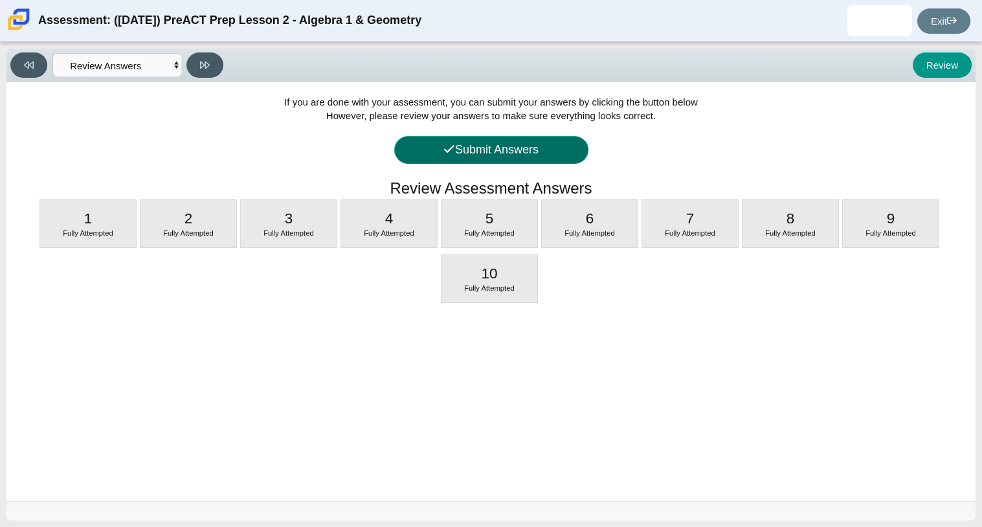
click at [542, 154] on button "Submit Answers" at bounding box center [491, 150] width 194 height 28
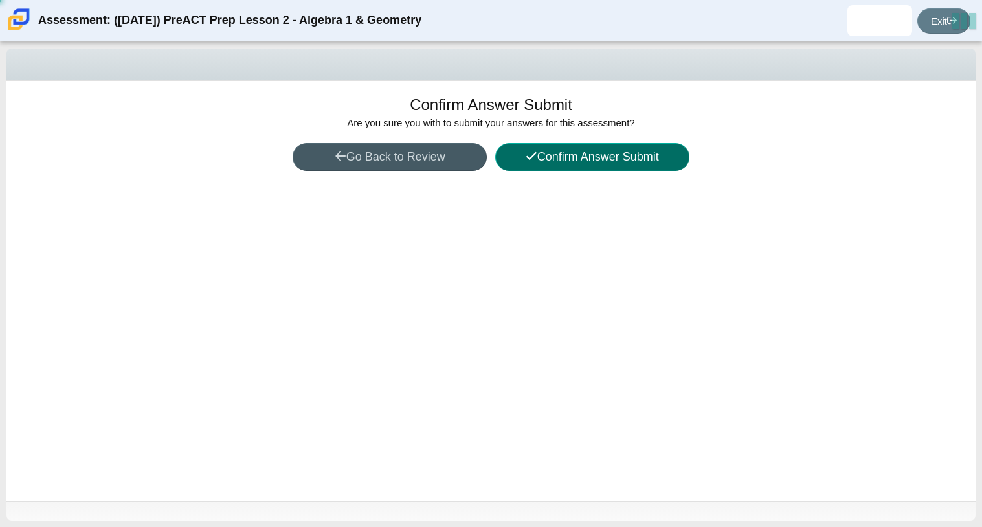
click at [542, 154] on button "Confirm Answer Submit" at bounding box center [592, 157] width 194 height 28
